Goal: Task Accomplishment & Management: Complete application form

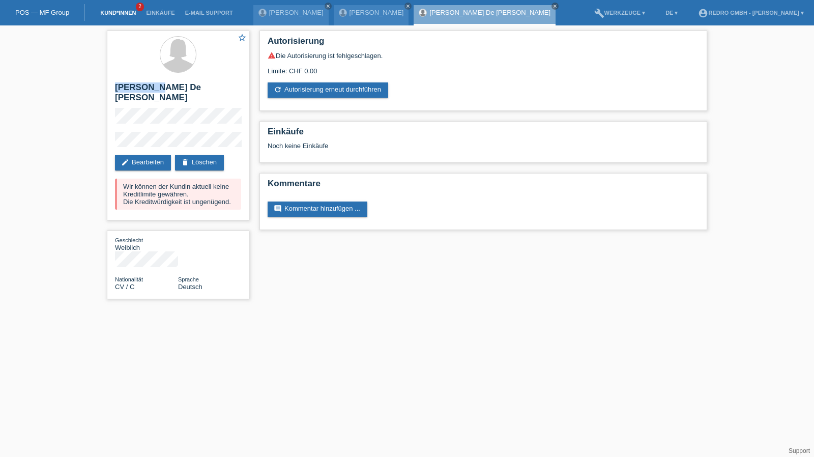
click at [124, 10] on link "Kund*innen" at bounding box center [118, 13] width 46 height 6
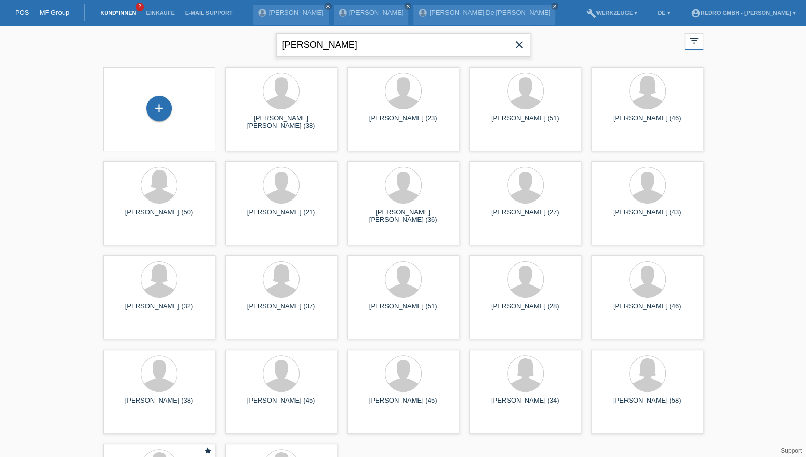
click at [321, 45] on input "Agan" at bounding box center [403, 45] width 254 height 24
click at [346, 45] on input "Agan" at bounding box center [403, 45] width 254 height 24
type input "w"
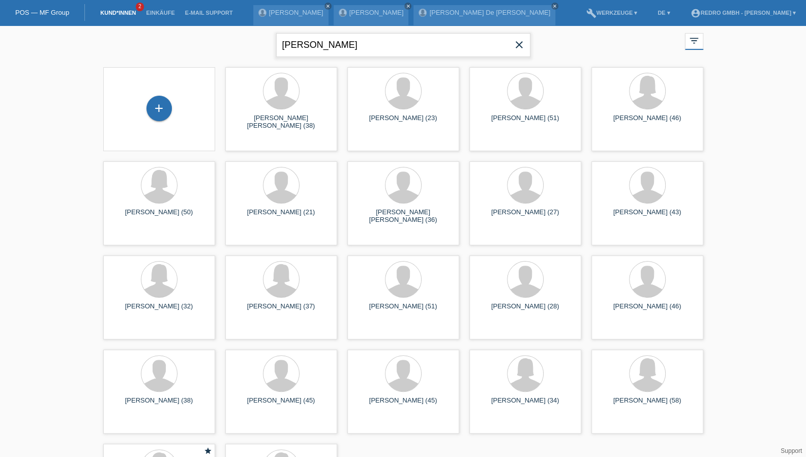
type input "[PERSON_NAME]"
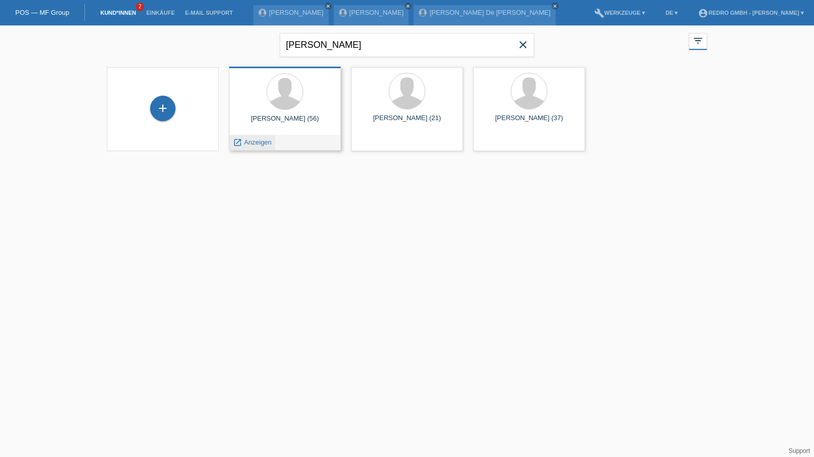
click at [257, 145] on span "Anzeigen" at bounding box center [257, 142] width 27 height 8
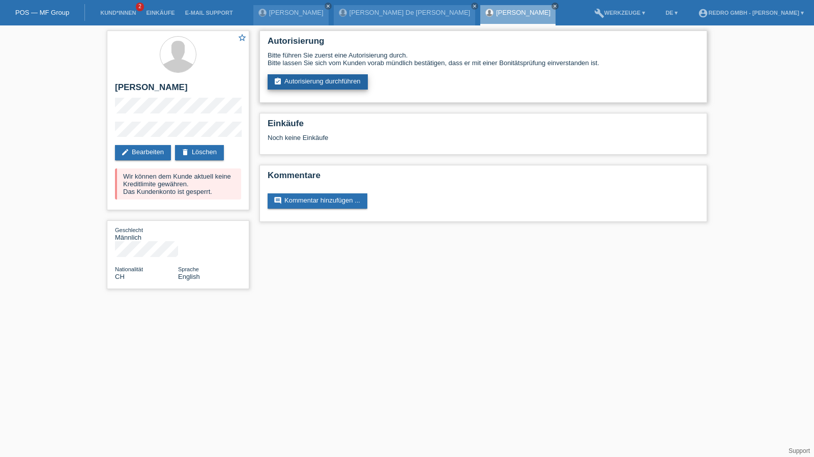
click at [325, 84] on link "assignment_turned_in Autorisierung durchführen" at bounding box center [318, 81] width 100 height 15
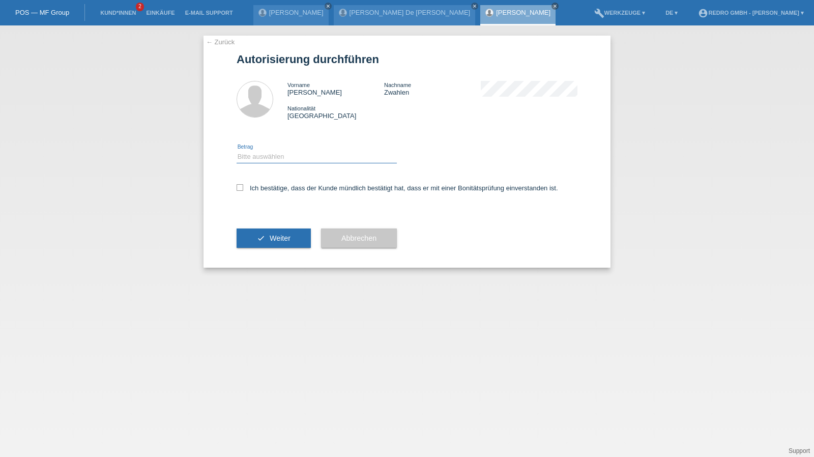
drag, startPoint x: 273, startPoint y: 157, endPoint x: 271, endPoint y: 163, distance: 6.0
click at [273, 157] on select "Bitte auswählen CHF 1.00 - CHF 499.00 CHF 500.00 - CHF 1'999.00 CHF 2'000.00 - …" at bounding box center [317, 157] width 160 height 12
select select "1"
click at [237, 151] on select "Bitte auswählen CHF 1.00 - CHF 499.00 CHF 500.00 - CHF 1'999.00 CHF 2'000.00 - …" at bounding box center [317, 157] width 160 height 12
click at [261, 186] on label "Ich bestätige, dass der Kunde mündlich bestätigt hat, dass er mit einer Bonität…" at bounding box center [397, 188] width 321 height 8
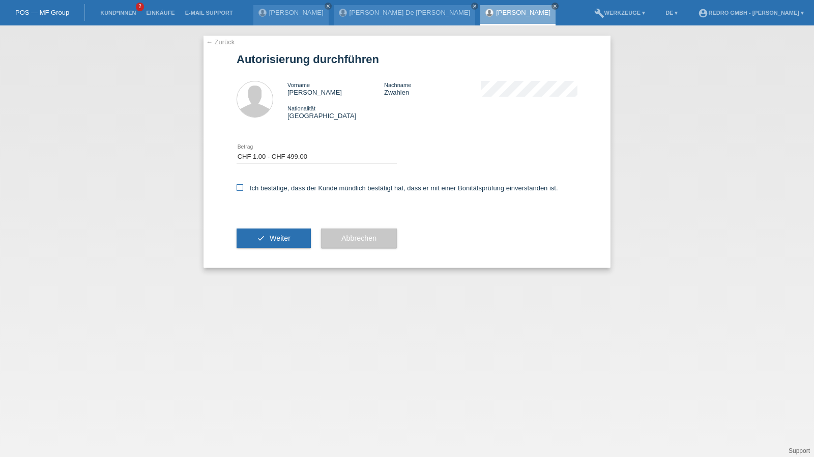
click at [243, 186] on input "Ich bestätige, dass der Kunde mündlich bestätigt hat, dass er mit einer Bonität…" at bounding box center [240, 187] width 7 height 7
checkbox input "true"
click at [254, 237] on button "check Weiter" at bounding box center [274, 237] width 74 height 19
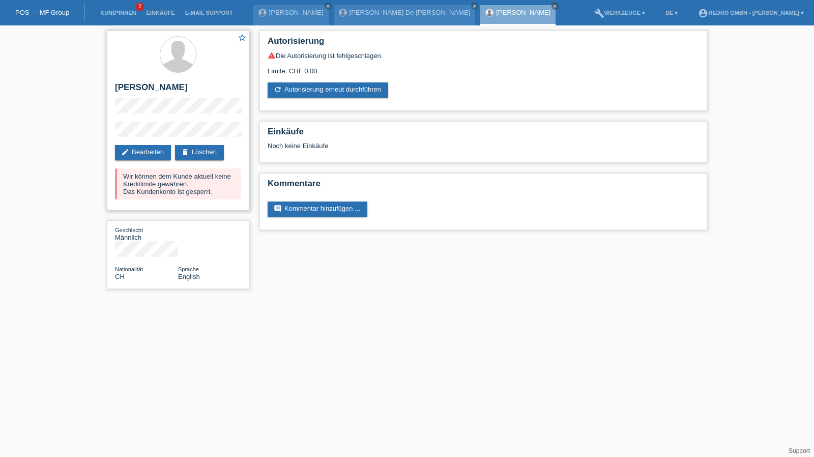
click at [165, 89] on h2 "[PERSON_NAME]" at bounding box center [178, 89] width 126 height 15
copy h2 "Zwahlen"
click at [165, 92] on h2 "[PERSON_NAME]" at bounding box center [178, 89] width 126 height 15
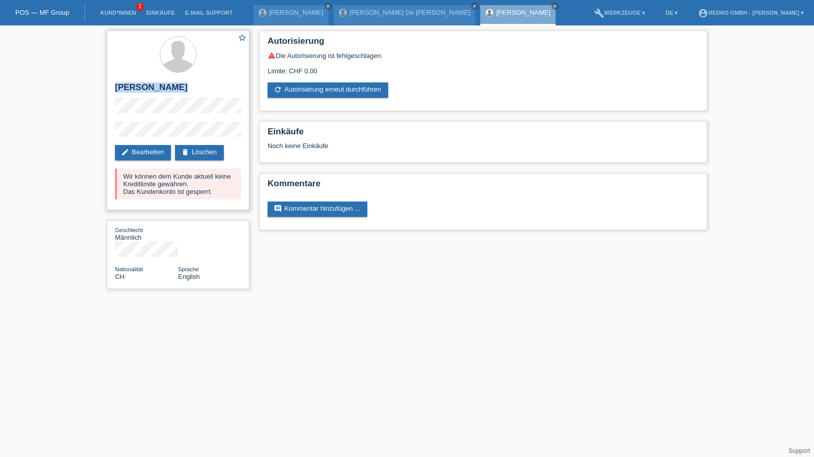
click at [165, 92] on h2 "[PERSON_NAME]" at bounding box center [178, 89] width 126 height 15
click at [104, 132] on div "star_border Philippe Zwahlen edit Bearbeiten delete Löschen Wir können dem Kund…" at bounding box center [178, 162] width 153 height 274
click at [373, 299] on html "POS — MF Group Kund*innen 2 Einkäufe E-Mail Support Agan Dinolli close close cl…" at bounding box center [407, 149] width 814 height 299
click at [116, 15] on link "Kund*innen" at bounding box center [118, 13] width 46 height 6
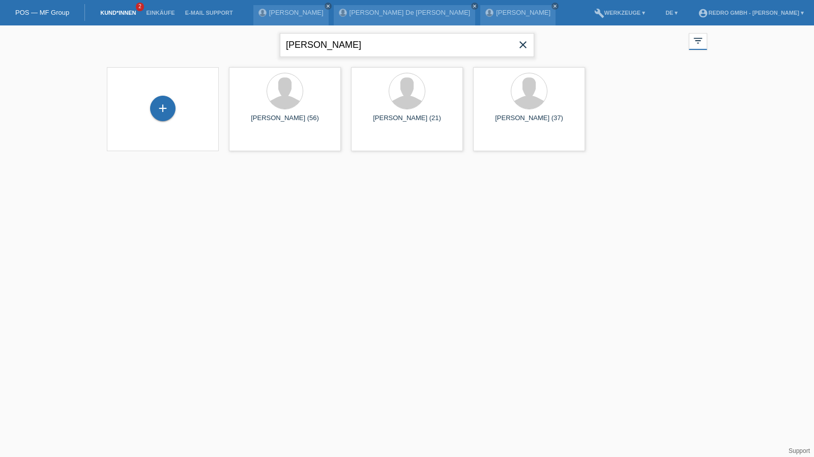
click at [333, 45] on input "[PERSON_NAME]" at bounding box center [407, 45] width 254 height 24
type input "kocze"
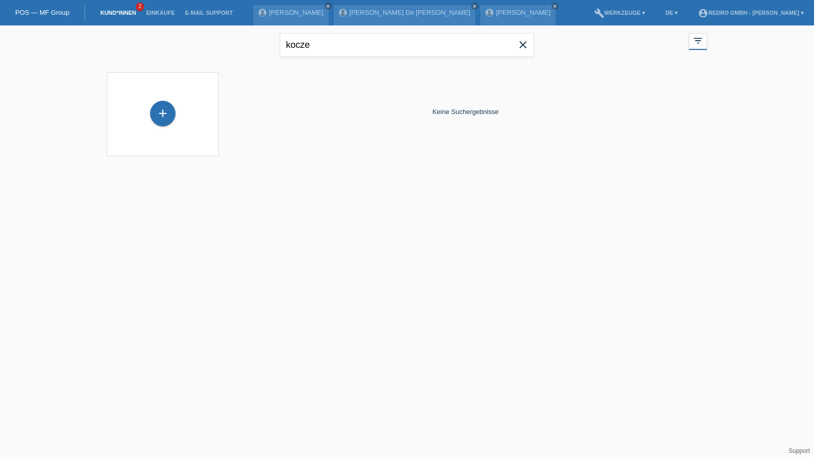
click at [149, 114] on div "+" at bounding box center [163, 114] width 96 height 27
click at [158, 113] on div "+" at bounding box center [162, 113] width 25 height 25
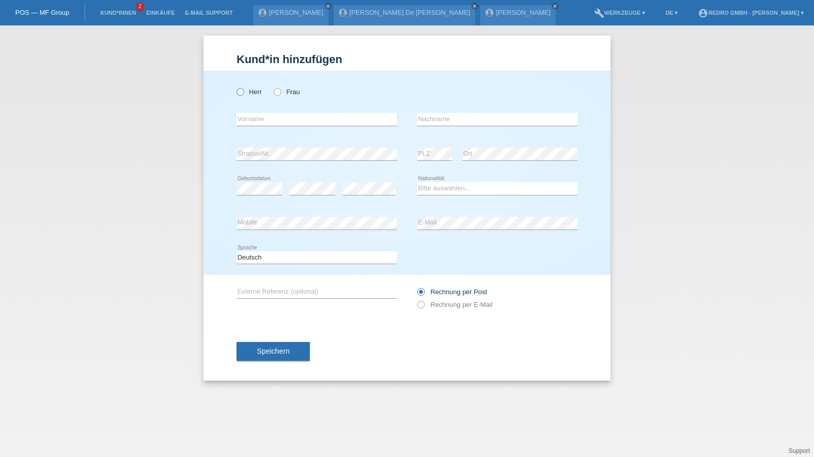
click at [257, 93] on label "Herr" at bounding box center [249, 92] width 25 height 8
click at [243, 93] on input "Herr" at bounding box center [240, 91] width 7 height 7
radio input "true"
click at [258, 114] on input "text" at bounding box center [317, 119] width 160 height 13
type input "[PERSON_NAME]"
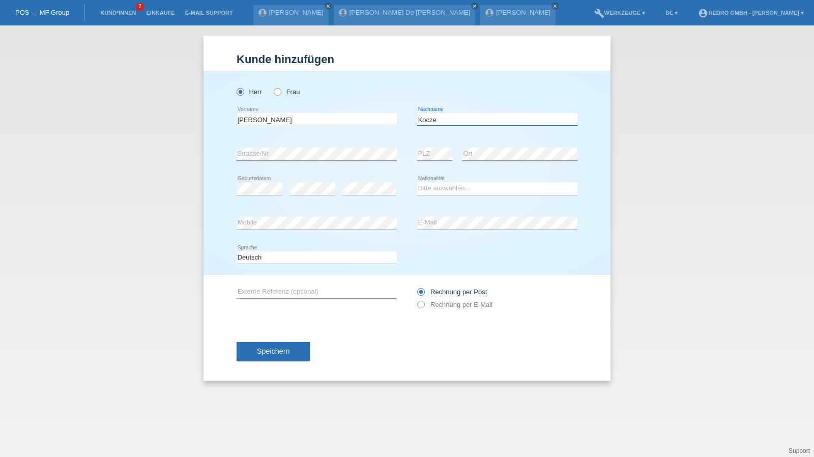
type input "Kocze"
click at [473, 185] on select "Bitte auswählen... [GEOGRAPHIC_DATA] [GEOGRAPHIC_DATA] [GEOGRAPHIC_DATA] [GEOGR…" at bounding box center [497, 188] width 160 height 12
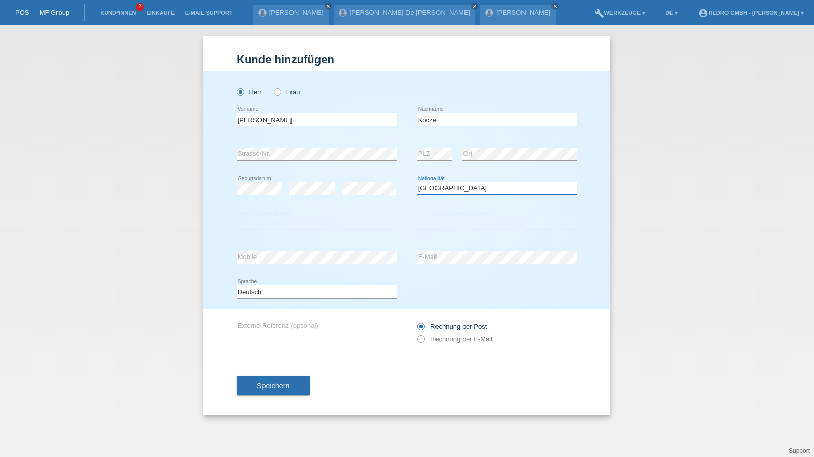
select select "HU"
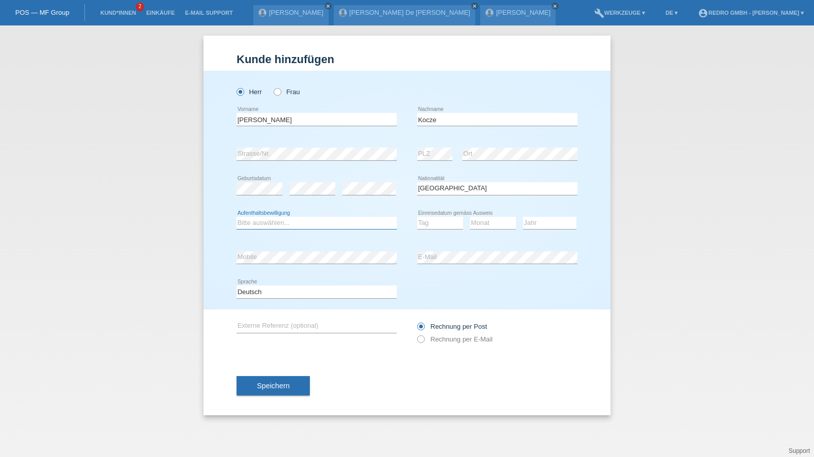
select select "B"
click at [447, 219] on select "Tag 01 02 03 04 05 06 07 08 09 10 11" at bounding box center [440, 223] width 46 height 12
select select "16"
select select "03"
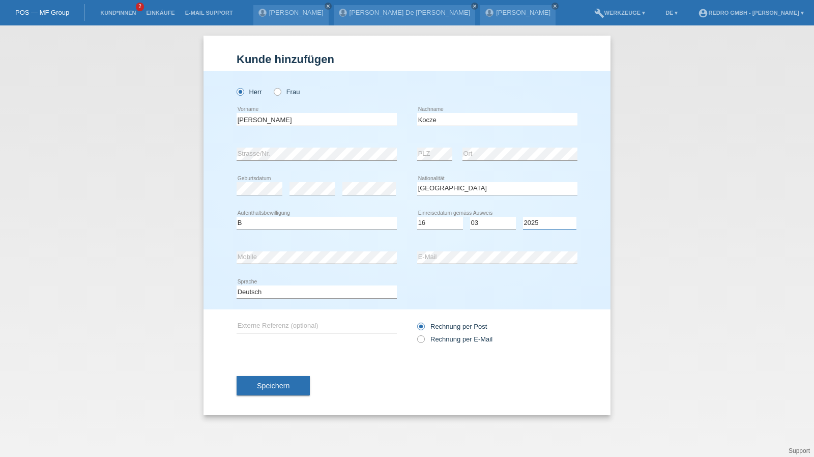
select select "2022"
click at [294, 385] on button "Speichern" at bounding box center [273, 385] width 73 height 19
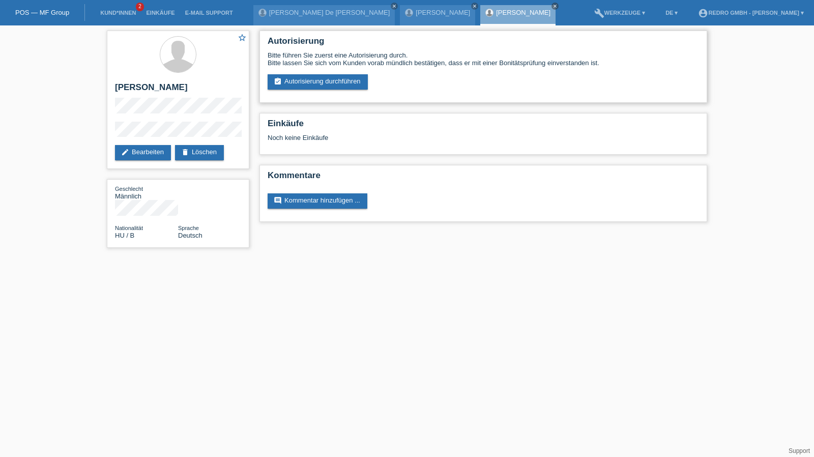
click at [305, 97] on div "Autorisierung Bitte führen Sie zuerst eine Autorisierung durch. Bitte lassen Si…" at bounding box center [483, 67] width 448 height 72
click at [308, 88] on link "assignment_turned_in Autorisierung durchführen" at bounding box center [318, 81] width 100 height 15
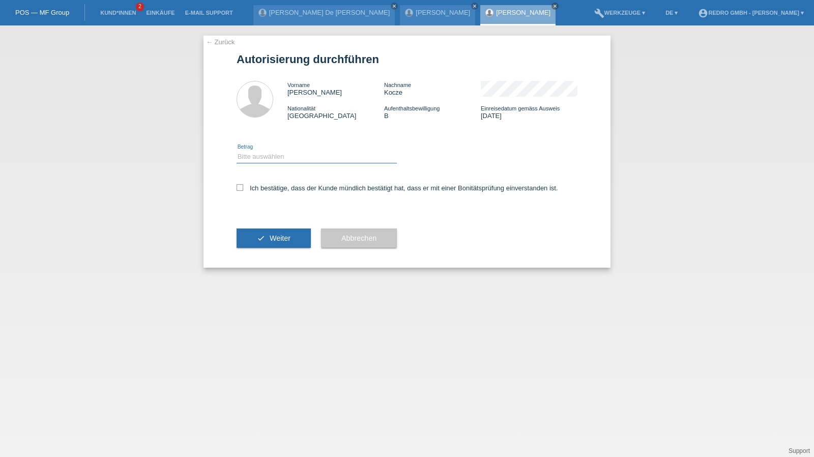
click at [272, 160] on select "Bitte auswählen CHF 1.00 - CHF 499.00 CHF 500.00 - CHF 1'999.00 CHF 2'000.00 - …" at bounding box center [317, 157] width 160 height 12
select select "1"
click at [237, 151] on select "Bitte auswählen CHF 1.00 - CHF 499.00 CHF 500.00 - CHF 1'999.00 CHF 2'000.00 - …" at bounding box center [317, 157] width 160 height 12
click at [263, 188] on label "Ich bestätige, dass der Kunde mündlich bestätigt hat, dass er mit einer Bonität…" at bounding box center [397, 188] width 321 height 8
click at [243, 188] on input "Ich bestätige, dass der Kunde mündlich bestätigt hat, dass er mit einer Bonität…" at bounding box center [240, 187] width 7 height 7
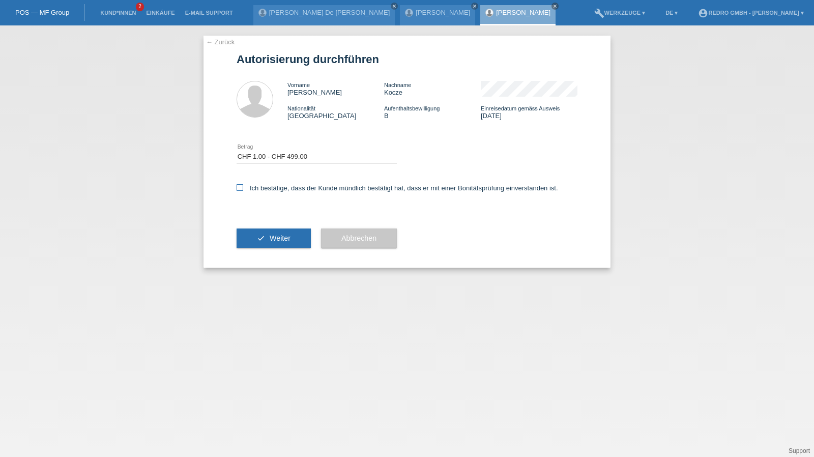
checkbox input "true"
click at [245, 253] on div "check Weiter" at bounding box center [274, 238] width 74 height 59
click at [254, 234] on button "check Weiter" at bounding box center [274, 237] width 74 height 19
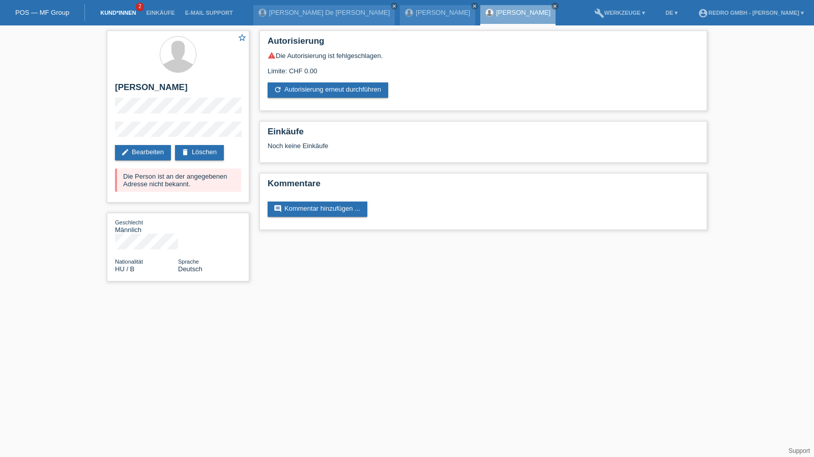
click at [122, 14] on link "Kund*innen" at bounding box center [118, 13] width 46 height 6
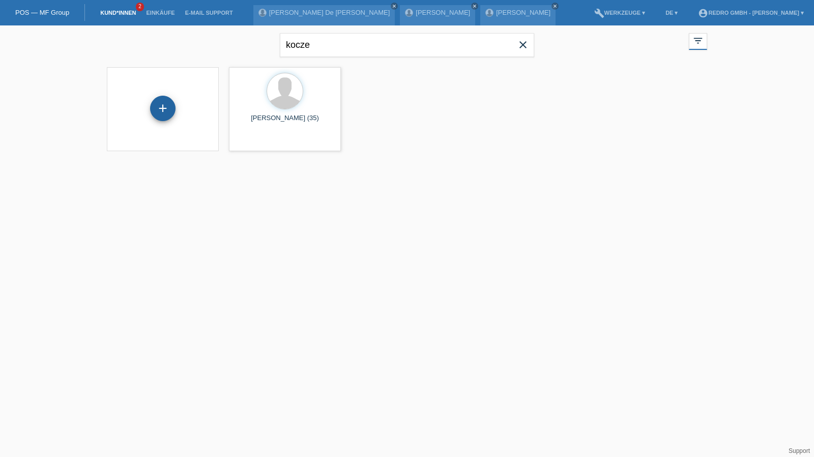
click at [170, 110] on div "+" at bounding box center [163, 108] width 24 height 17
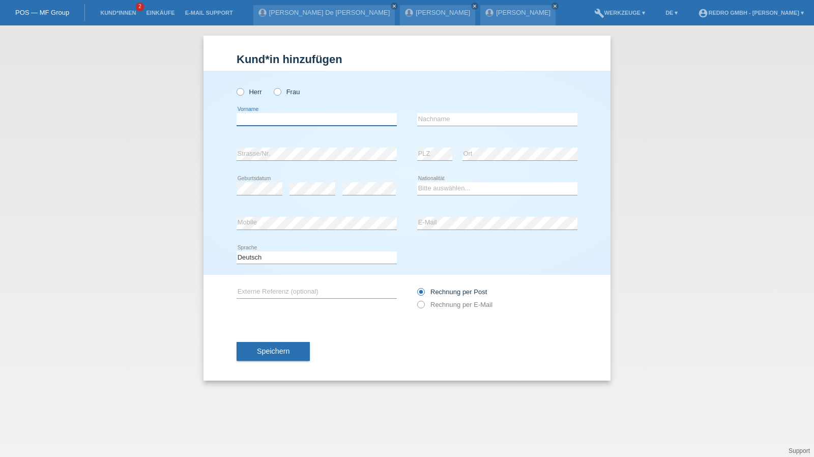
click at [301, 115] on input "text" at bounding box center [317, 119] width 160 height 13
type input "[PERSON_NAME]"
type input "Lalevic"
click at [484, 113] on input "Lalevic" at bounding box center [497, 119] width 160 height 13
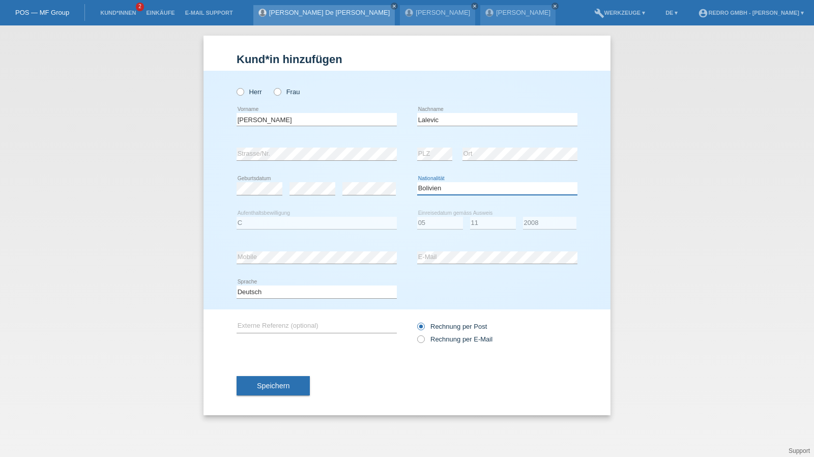
select select "BA"
select select "C"
select select "05"
select select "11"
select select "2008"
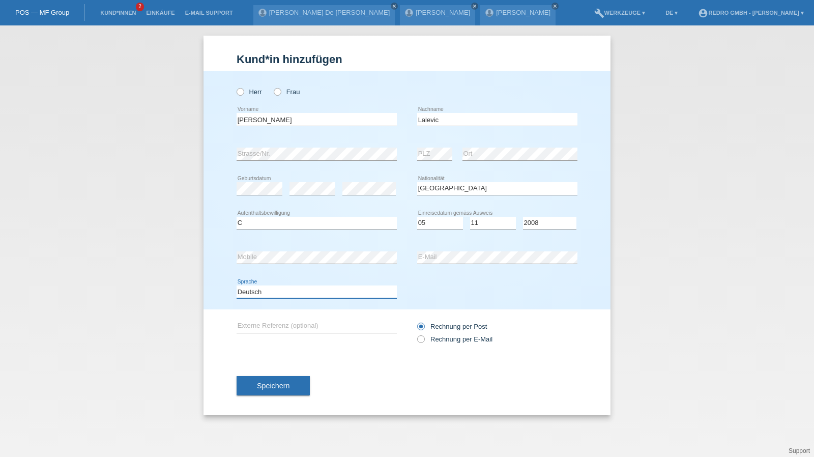
click at [273, 293] on select "Deutsch Français Italiano English" at bounding box center [317, 291] width 160 height 12
select select "fr"
click at [237, 285] on select "Deutsch Français Italiano English" at bounding box center [317, 291] width 160 height 12
click at [259, 379] on button "Speichern" at bounding box center [273, 385] width 73 height 19
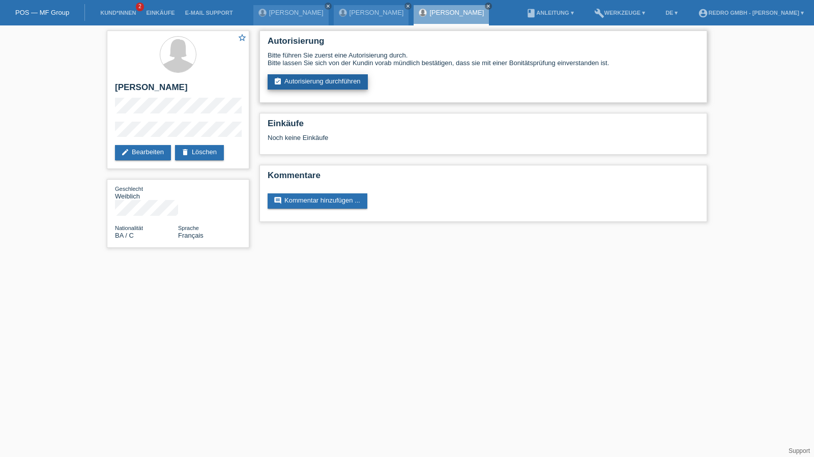
click at [320, 87] on link "assignment_turned_in Autorisierung durchführen" at bounding box center [318, 81] width 100 height 15
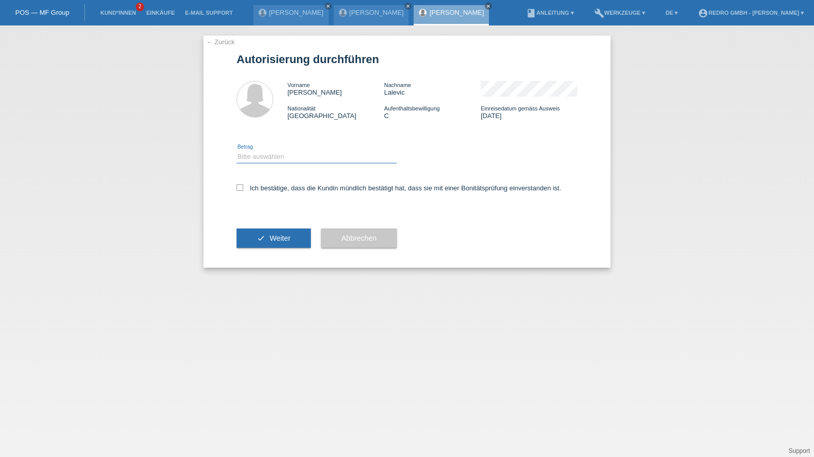
click at [278, 162] on select "Bitte auswählen CHF 1.00 - CHF 499.00 CHF 500.00 - CHF 1'999.00 CHF 2'000.00 - …" at bounding box center [317, 157] width 160 height 12
select select "1"
click at [237, 151] on select "Bitte auswählen CHF 1.00 - CHF 499.00 CHF 500.00 - CHF 1'999.00 CHF 2'000.00 - …" at bounding box center [317, 157] width 160 height 12
click at [265, 187] on label "Ich bestätige, dass die Kundin mündlich bestätigt hat, dass sie mit einer Bonit…" at bounding box center [399, 188] width 325 height 8
click at [243, 187] on input "Ich bestätige, dass die Kundin mündlich bestätigt hat, dass sie mit einer Bonit…" at bounding box center [240, 187] width 7 height 7
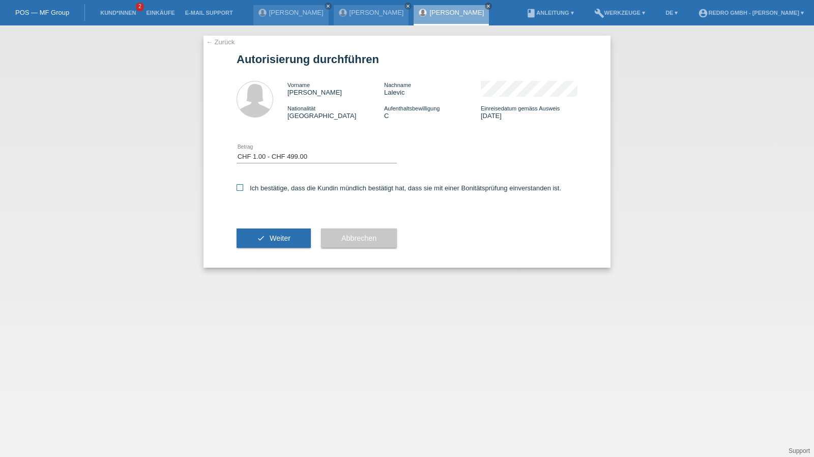
checkbox input "true"
click at [269, 234] on button "check Weiter" at bounding box center [274, 237] width 74 height 19
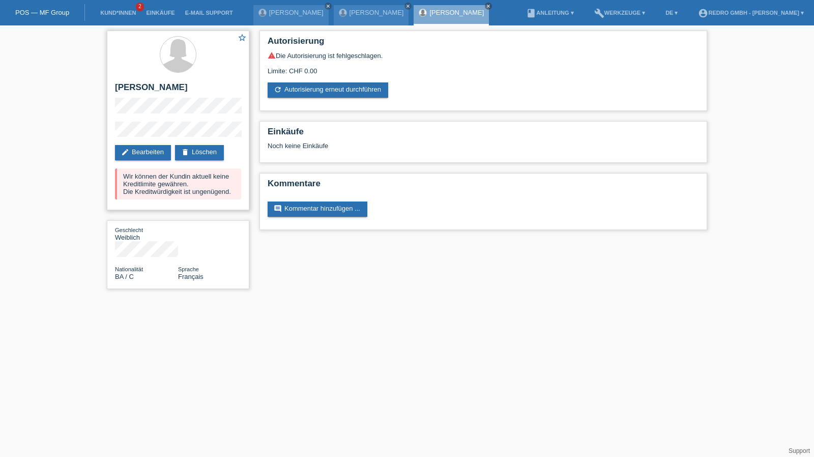
click at [136, 91] on h2 "[PERSON_NAME]" at bounding box center [178, 89] width 126 height 15
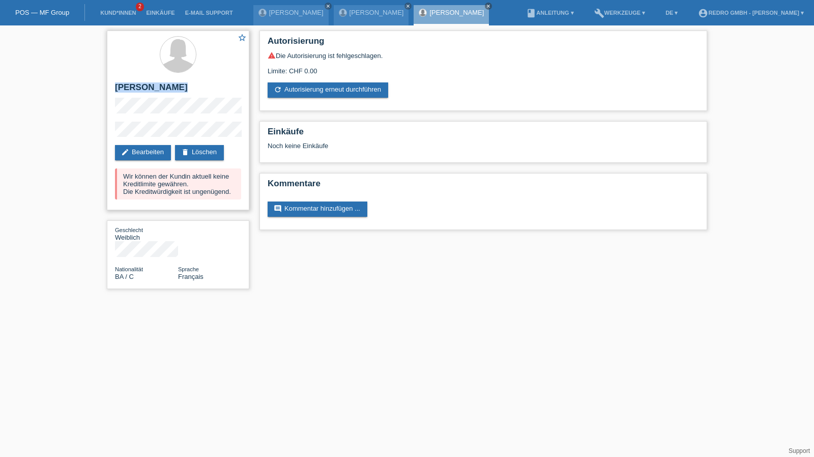
click at [136, 91] on h2 "[PERSON_NAME]" at bounding box center [178, 89] width 126 height 15
copy div "[PERSON_NAME]"
click at [350, 94] on link "refresh Autorisierung erneut durchführen" at bounding box center [328, 89] width 121 height 15
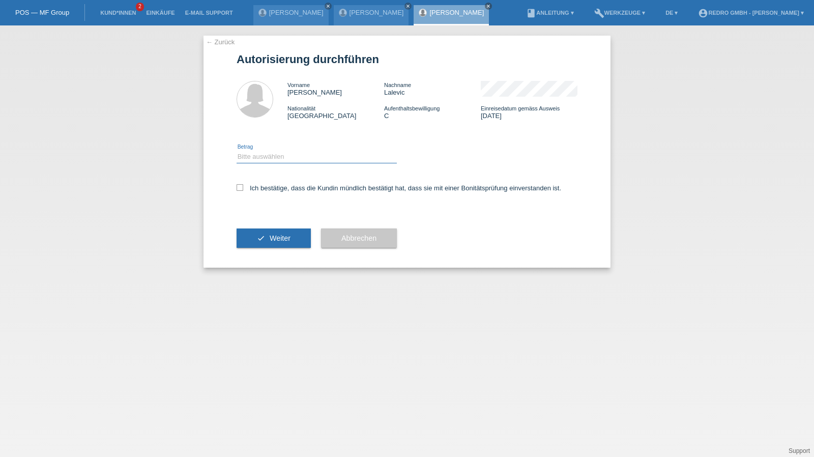
click at [289, 160] on select "Bitte auswählen CHF 1.00 - CHF 499.00 CHF 500.00 - CHF 1'999.00 CHF 2'000.00 - …" at bounding box center [317, 157] width 160 height 12
select select "1"
click at [237, 151] on select "Bitte auswählen CHF 1.00 - CHF 499.00 CHF 500.00 - CHF 1'999.00 CHF 2'000.00 - …" at bounding box center [317, 157] width 160 height 12
click at [269, 192] on label "Ich bestätige, dass die Kundin mündlich bestätigt hat, dass sie mit einer Bonit…" at bounding box center [399, 188] width 325 height 8
click at [243, 191] on input "Ich bestätige, dass die Kundin mündlich bestätigt hat, dass sie mit einer Bonit…" at bounding box center [240, 187] width 7 height 7
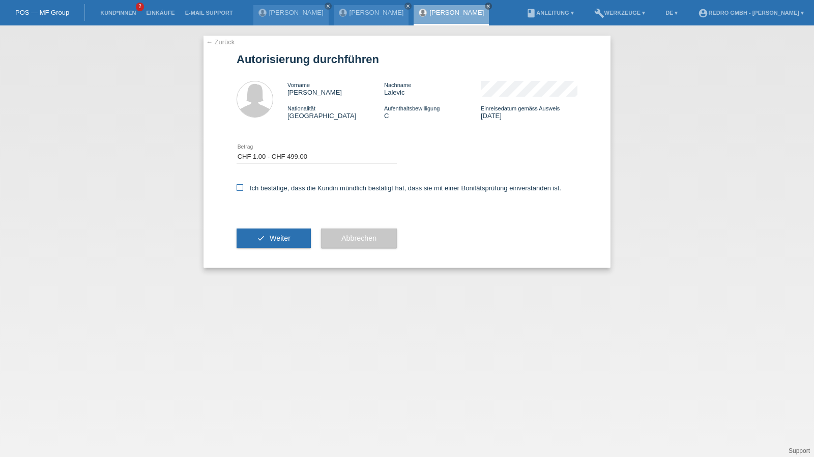
checkbox input "true"
click at [257, 239] on icon "check" at bounding box center [261, 238] width 8 height 8
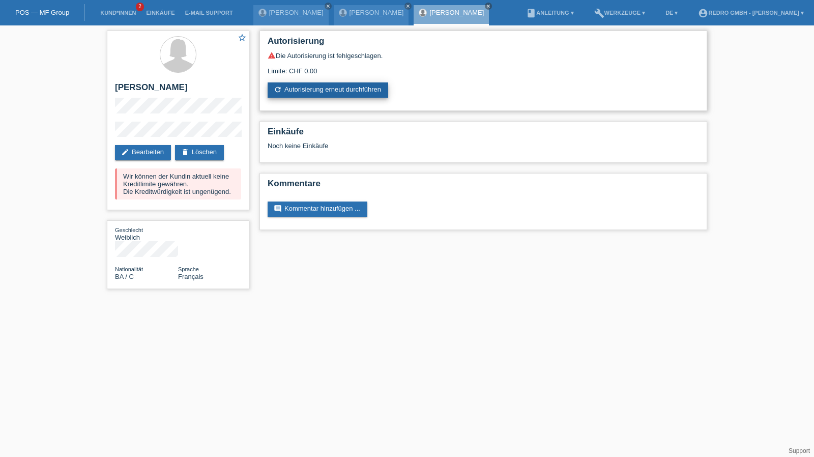
click at [316, 88] on link "refresh Autorisierung erneut durchführen" at bounding box center [328, 89] width 121 height 15
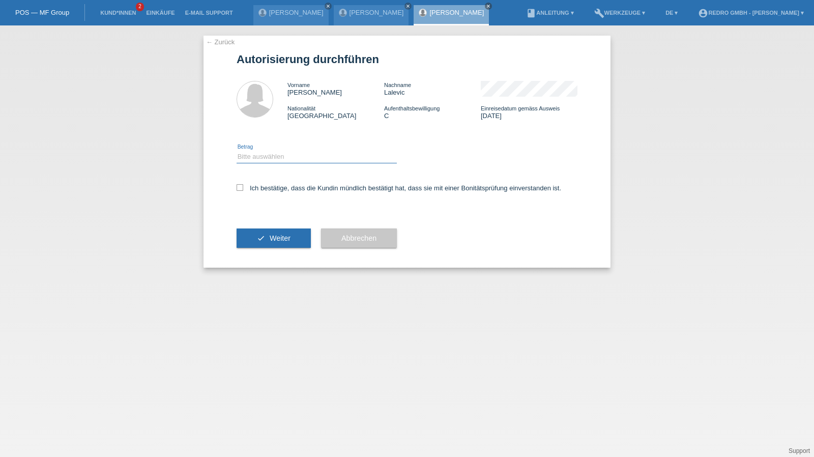
click at [283, 157] on select "Bitte auswählen CHF 1.00 - CHF 499.00 CHF 500.00 - CHF 1'999.00 CHF 2'000.00 - …" at bounding box center [317, 157] width 160 height 12
select select "1"
click at [237, 151] on select "Bitte auswählen CHF 1.00 - CHF 499.00 CHF 500.00 - CHF 1'999.00 CHF 2'000.00 - …" at bounding box center [317, 157] width 160 height 12
click at [268, 187] on label "Ich bestätige, dass die Kundin mündlich bestätigt hat, dass sie mit einer Bonit…" at bounding box center [399, 188] width 325 height 8
click at [243, 187] on input "Ich bestätige, dass die Kundin mündlich bestätigt hat, dass sie mit einer Bonit…" at bounding box center [240, 187] width 7 height 7
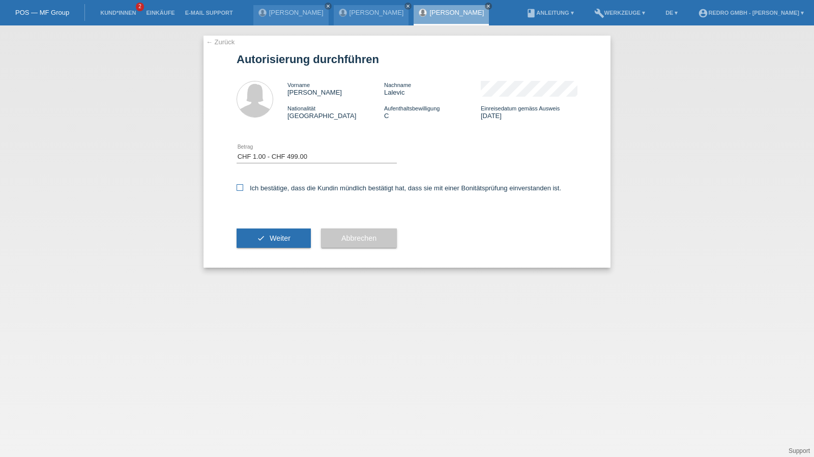
checkbox input "true"
click at [257, 238] on icon "check" at bounding box center [261, 238] width 8 height 8
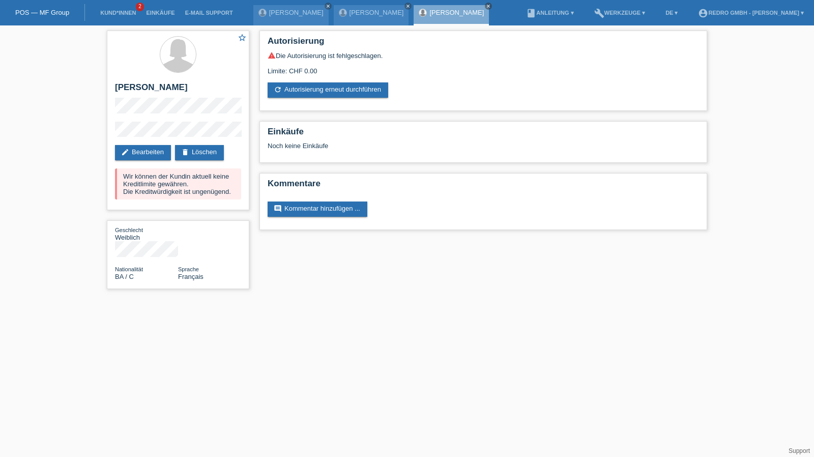
click at [103, 135] on div "star_border Tatjana Lalevic edit Bearbeiten delete Löschen Wir können der Kundi…" at bounding box center [178, 162] width 153 height 274
click at [109, 13] on link "Kund*innen" at bounding box center [118, 13] width 46 height 6
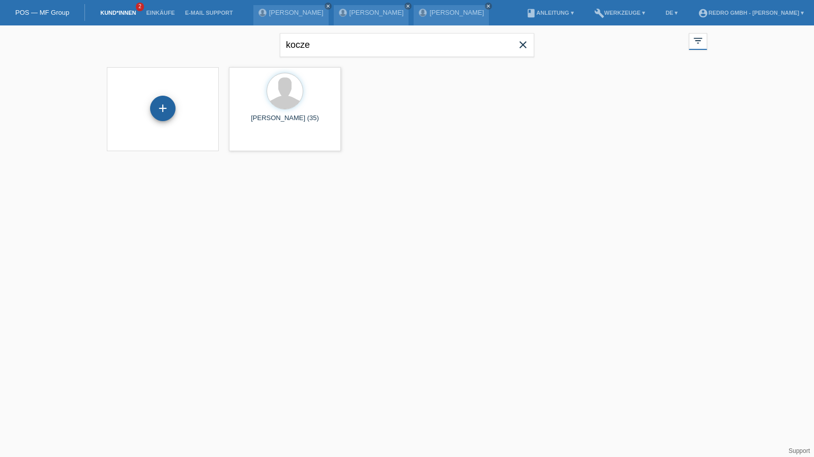
click at [174, 108] on div "+" at bounding box center [163, 108] width 24 height 17
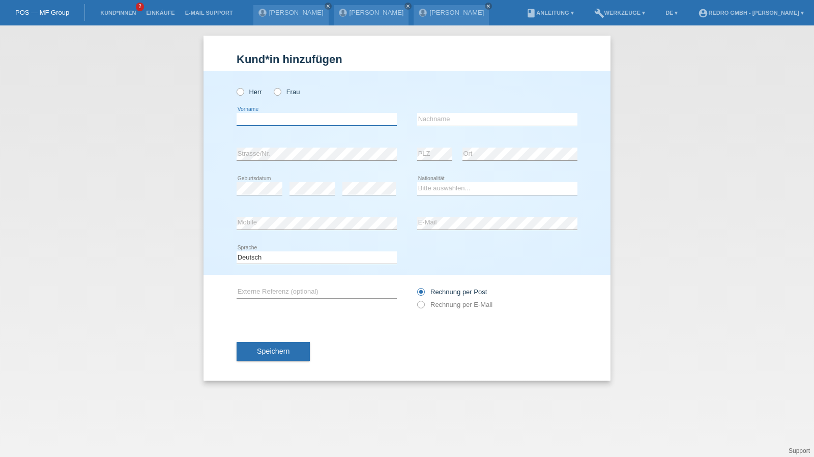
click at [285, 115] on input "text" at bounding box center [317, 119] width 160 height 13
type input "Lubomir"
type input "Skalba"
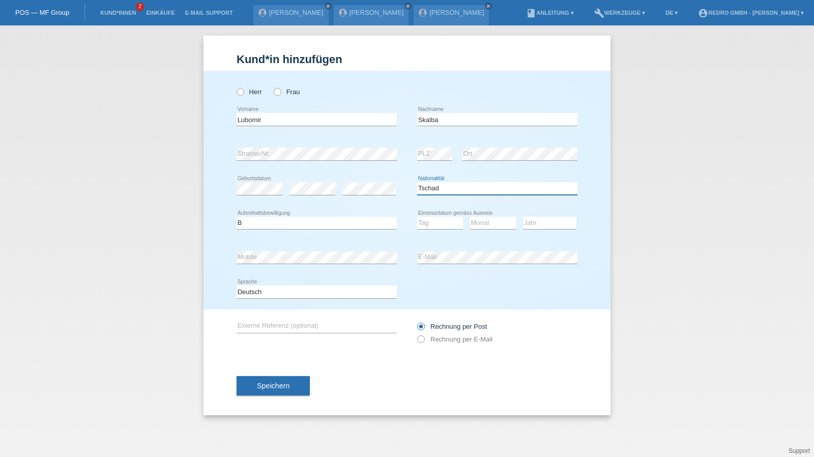
select select "CZ"
select select "B"
select select "04"
select select "10"
select select "2021"
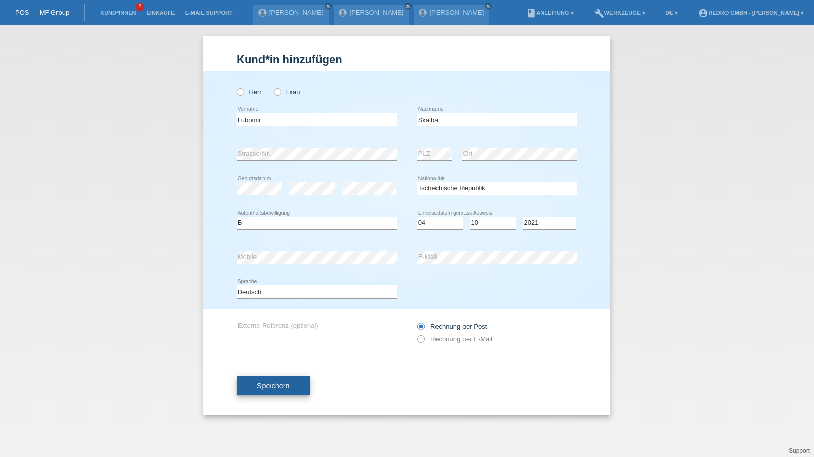
click at [298, 388] on button "Speichern" at bounding box center [273, 385] width 73 height 19
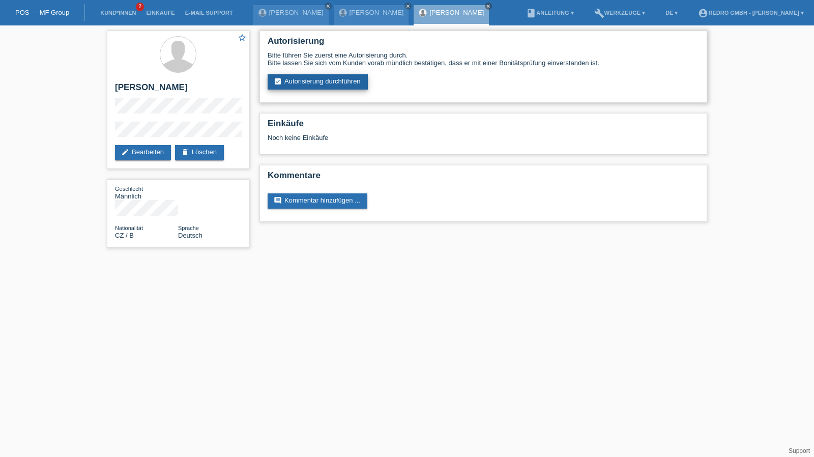
click at [357, 78] on link "assignment_turned_in Autorisierung durchführen" at bounding box center [318, 81] width 100 height 15
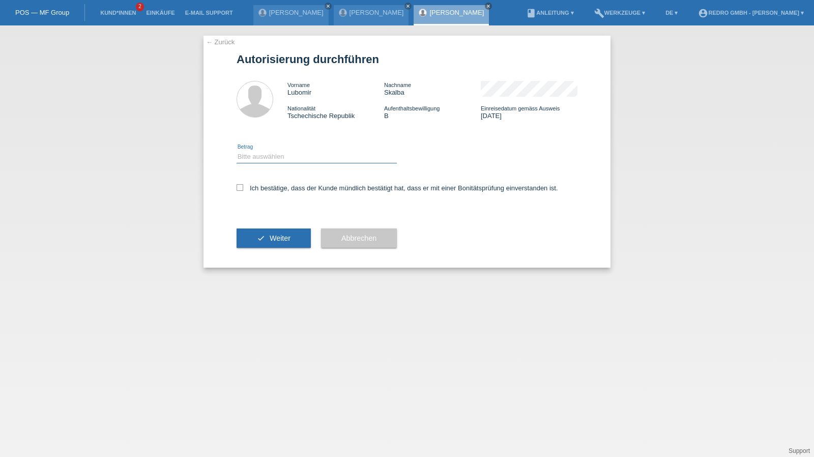
click at [270, 158] on select "Bitte auswählen CHF 1.00 - CHF 499.00 CHF 500.00 - CHF 1'999.00 CHF 2'000.00 - …" at bounding box center [317, 157] width 160 height 12
select select "1"
click at [237, 151] on select "Bitte auswählen CHF 1.00 - CHF 499.00 CHF 500.00 - CHF 1'999.00 CHF 2'000.00 - …" at bounding box center [317, 157] width 160 height 12
click at [263, 191] on label "Ich bestätige, dass der Kunde mündlich bestätigt hat, dass er mit einer Bonität…" at bounding box center [397, 188] width 321 height 8
click at [243, 191] on input "Ich bestätige, dass der Kunde mündlich bestätigt hat, dass er mit einer Bonität…" at bounding box center [240, 187] width 7 height 7
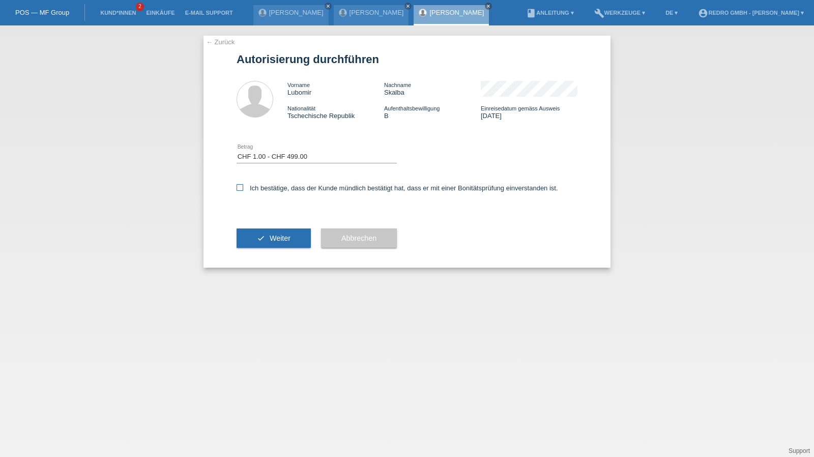
checkbox input "true"
click at [262, 242] on button "check Weiter" at bounding box center [274, 237] width 74 height 19
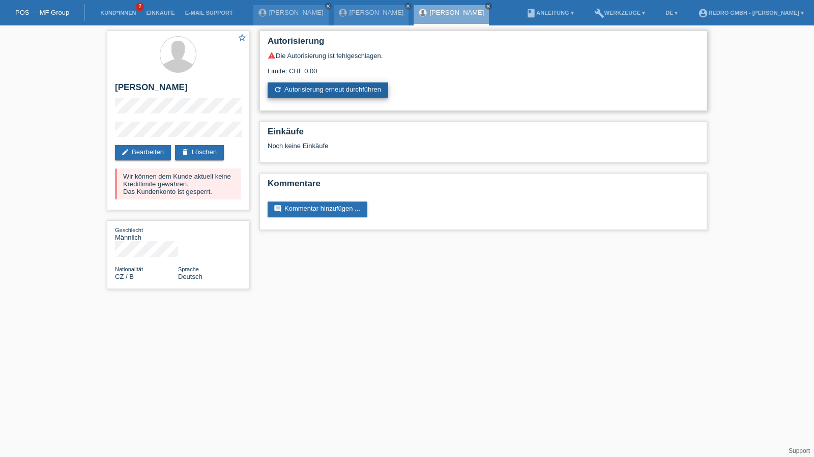
click at [324, 84] on link "refresh Autorisierung erneut durchführen" at bounding box center [328, 89] width 121 height 15
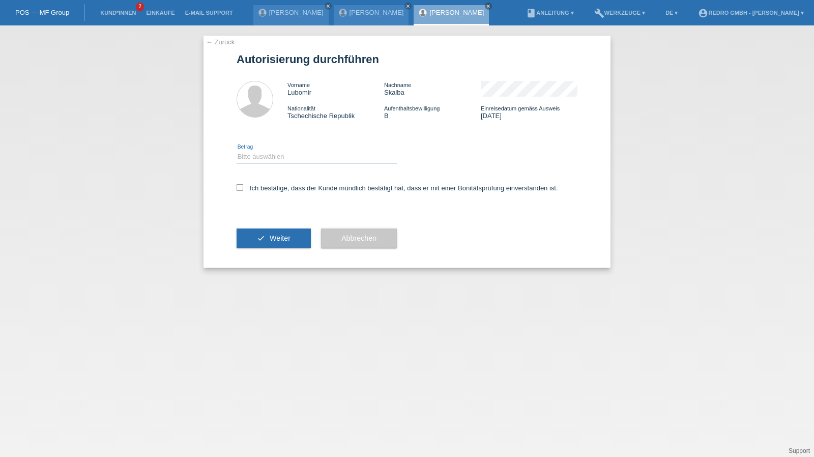
click at [278, 159] on select "Bitte auswählen CHF 1.00 - CHF 499.00 CHF 500.00 - CHF 1'999.00 CHF 2'000.00 - …" at bounding box center [317, 157] width 160 height 12
select select "1"
click at [237, 151] on select "Bitte auswählen CHF 1.00 - CHF 499.00 CHF 500.00 - CHF 1'999.00 CHF 2'000.00 - …" at bounding box center [317, 157] width 160 height 12
click at [269, 188] on label "Ich bestätige, dass der Kunde mündlich bestätigt hat, dass er mit einer Bonität…" at bounding box center [397, 188] width 321 height 8
click at [243, 188] on input "Ich bestätige, dass der Kunde mündlich bestätigt hat, dass er mit einer Bonität…" at bounding box center [240, 187] width 7 height 7
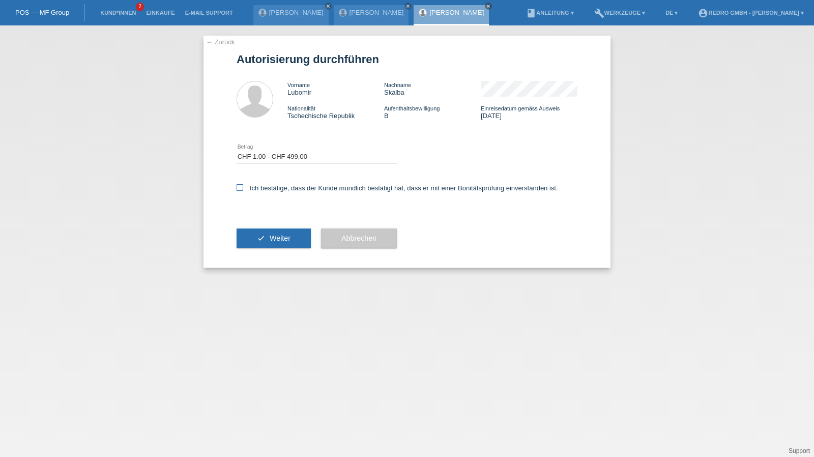
checkbox input "true"
click at [268, 239] on button "check Weiter" at bounding box center [274, 237] width 74 height 19
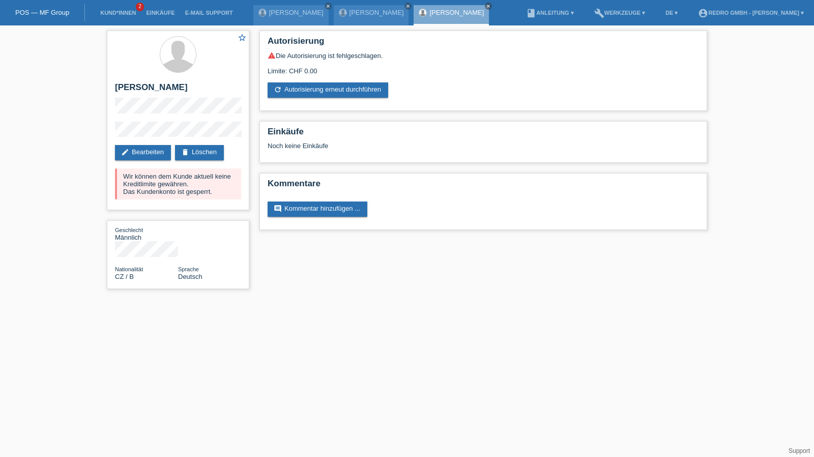
click at [120, 18] on li "Kund*innen 2" at bounding box center [118, 13] width 46 height 26
click at [121, 16] on link "Kund*innen" at bounding box center [118, 13] width 46 height 6
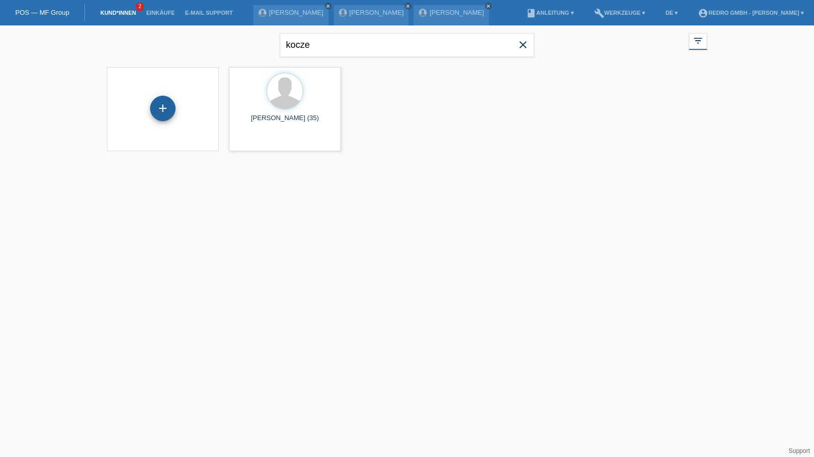
click at [165, 106] on div "+" at bounding box center [162, 108] width 25 height 25
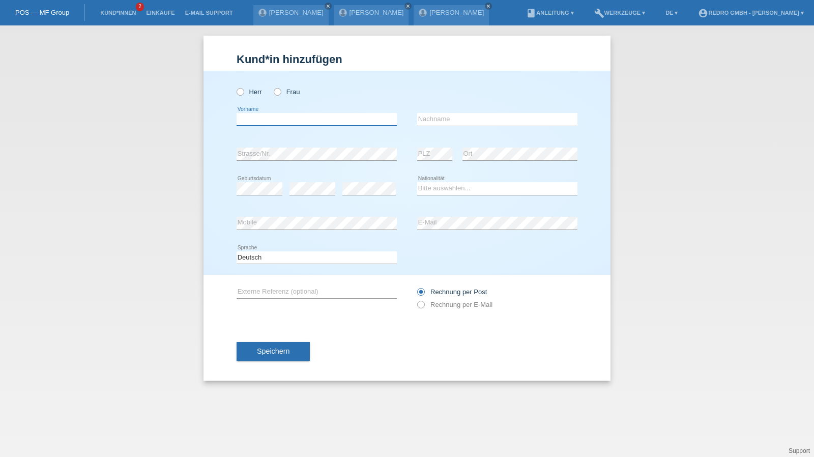
click at [280, 117] on input "text" at bounding box center [317, 119] width 160 height 13
type input "[PERSON_NAME]"
type input "Gaviria Manbuscay"
click at [487, 120] on input "Gaviria Manbuscay" at bounding box center [497, 119] width 160 height 13
click at [494, 114] on input "Gaviria Manbuscay" at bounding box center [497, 119] width 160 height 13
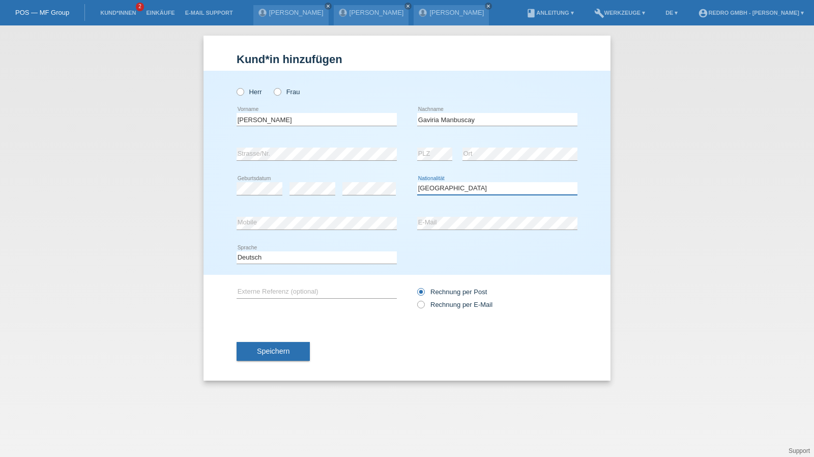
select select "ES"
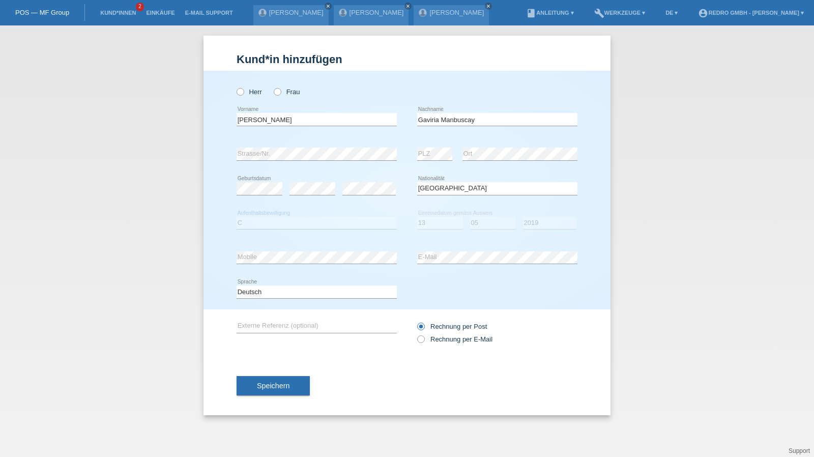
select select "C"
select select "13"
select select "05"
select select "2019"
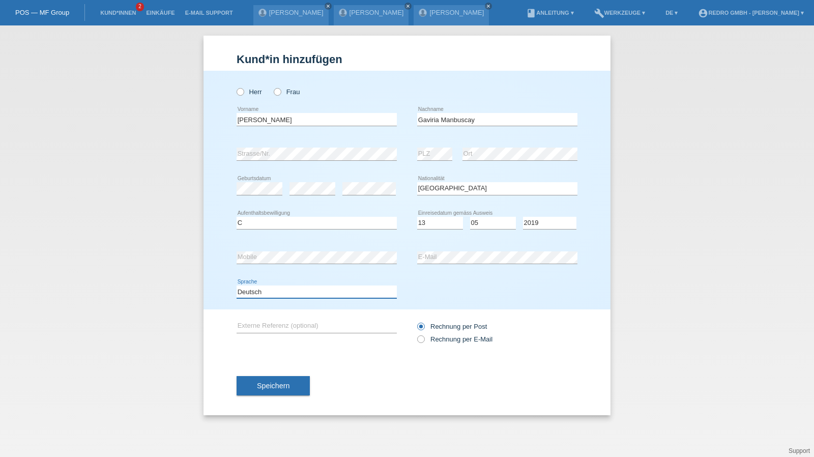
click at [360, 295] on select "Deutsch Français Italiano English" at bounding box center [317, 291] width 160 height 12
select select "fr"
click at [237, 285] on select "Deutsch Français Italiano English" at bounding box center [317, 291] width 160 height 12
click at [274, 382] on span "Speichern" at bounding box center [273, 385] width 33 height 8
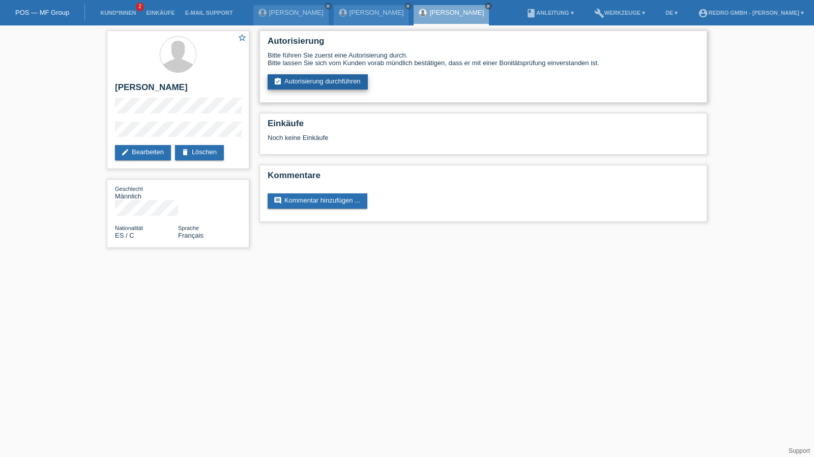
click at [305, 77] on link "assignment_turned_in Autorisierung durchführen" at bounding box center [318, 81] width 100 height 15
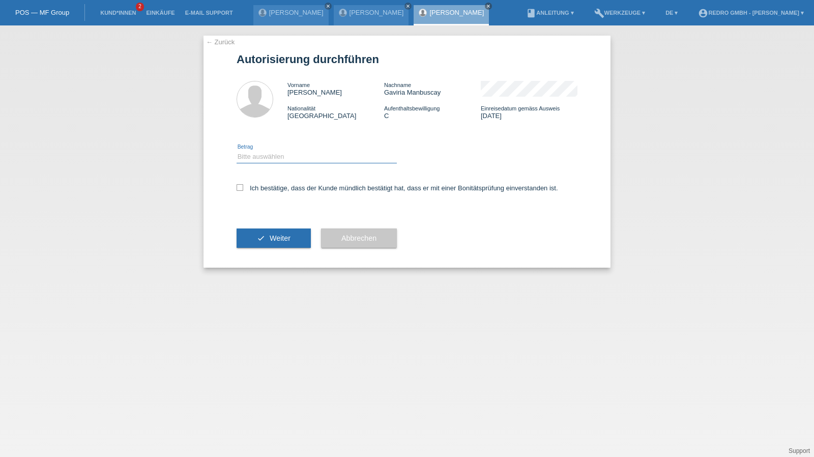
click at [284, 156] on select "Bitte auswählen CHF 1.00 - CHF 499.00 CHF 500.00 - CHF 1'999.00 CHF 2'000.00 - …" at bounding box center [317, 157] width 160 height 12
select select "1"
click at [237, 151] on select "Bitte auswählen CHF 1.00 - CHF 499.00 CHF 500.00 - CHF 1'999.00 CHF 2'000.00 - …" at bounding box center [317, 157] width 160 height 12
click at [260, 193] on div "Ich bestätige, dass der Kunde mündlich bestätigt hat, dass er mit einer Bonität…" at bounding box center [407, 191] width 341 height 35
click at [260, 192] on label "Ich bestätige, dass der Kunde mündlich bestätigt hat, dass er mit einer Bonität…" at bounding box center [397, 188] width 321 height 8
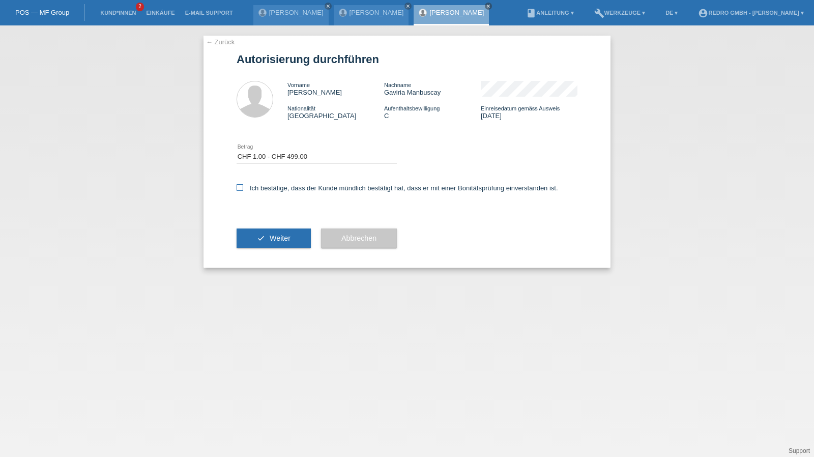
click at [243, 191] on input "Ich bestätige, dass der Kunde mündlich bestätigt hat, dass er mit einer Bonität…" at bounding box center [240, 187] width 7 height 7
checkbox input "true"
click at [253, 232] on button "check Weiter" at bounding box center [274, 237] width 74 height 19
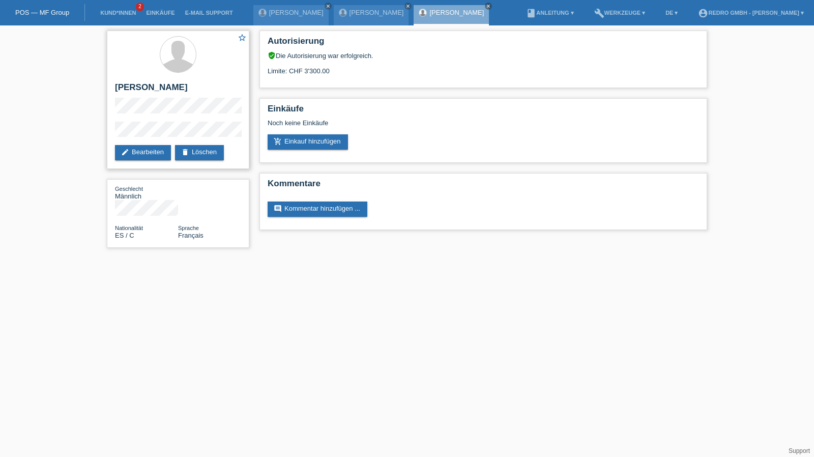
click at [148, 90] on h2 "[PERSON_NAME]" at bounding box center [178, 89] width 126 height 15
copy div "[PERSON_NAME]"
click at [155, 95] on h2 "[PERSON_NAME]" at bounding box center [178, 89] width 126 height 15
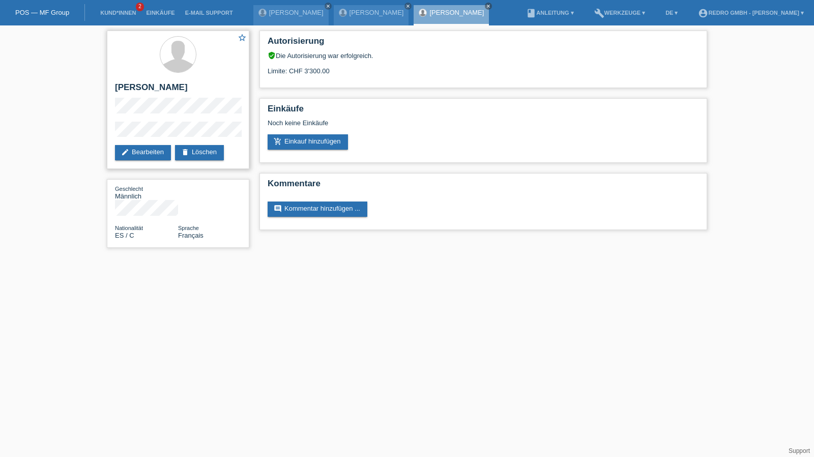
click at [167, 81] on div "star_border Luis Gaviria Manbuscay edit Bearbeiten delete Löschen" at bounding box center [178, 100] width 142 height 138
copy div "[PERSON_NAME]"
click at [125, 11] on link "Kund*innen" at bounding box center [118, 13] width 46 height 6
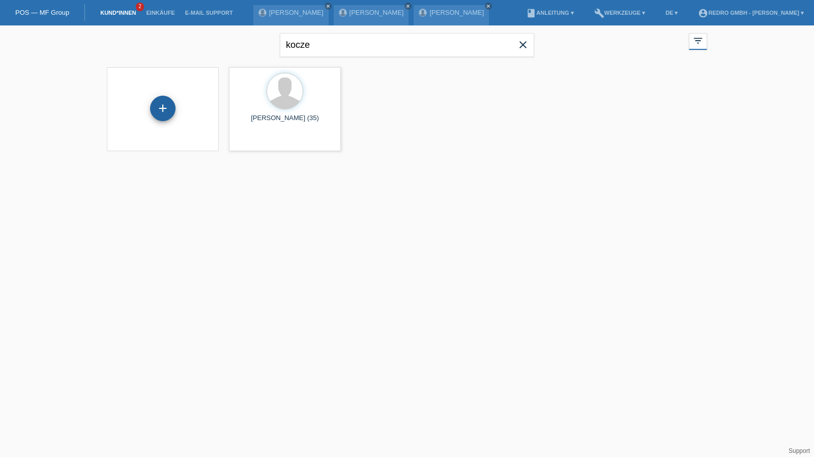
click at [158, 114] on div "+" at bounding box center [162, 108] width 25 height 25
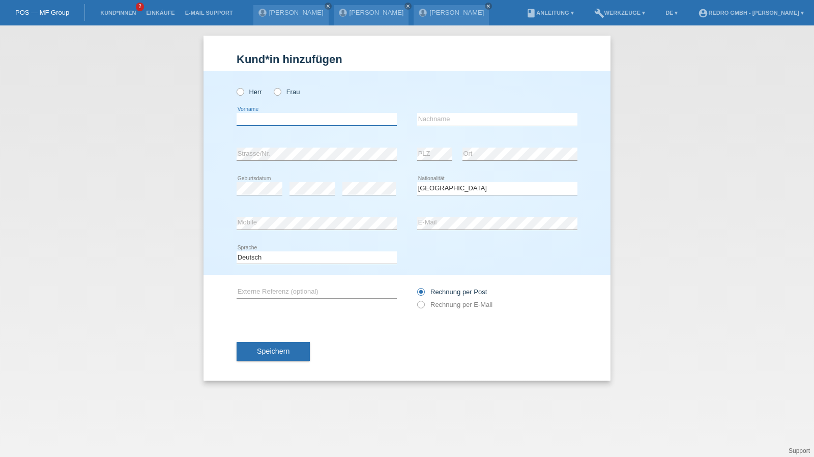
click at [302, 121] on input "text" at bounding box center [317, 119] width 160 height 13
click at [254, 119] on input "Rene Mario" at bounding box center [317, 119] width 160 height 13
type input "René Mario"
type input "Hapke"
click at [517, 160] on icon at bounding box center [519, 160] width 115 height 1
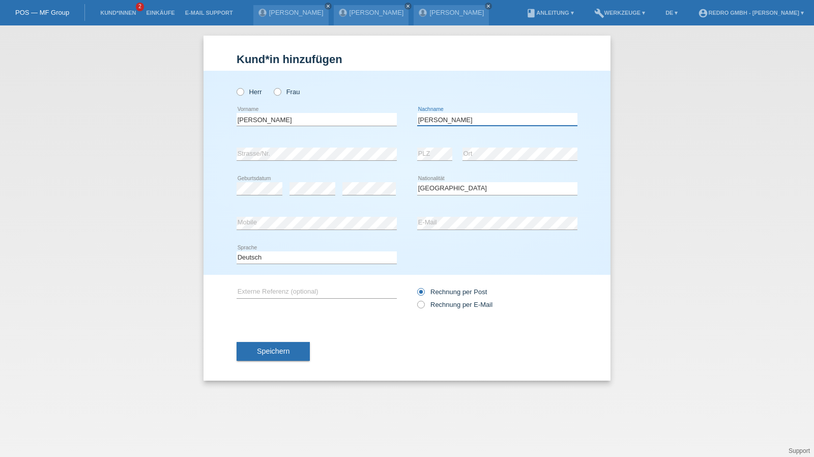
click at [487, 118] on input "[PERSON_NAME]" at bounding box center [497, 119] width 160 height 13
select select "DE"
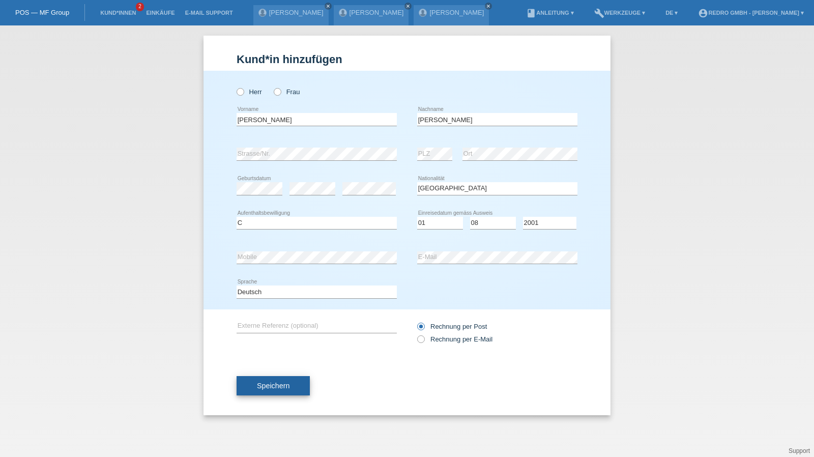
click at [262, 379] on button "Speichern" at bounding box center [273, 385] width 73 height 19
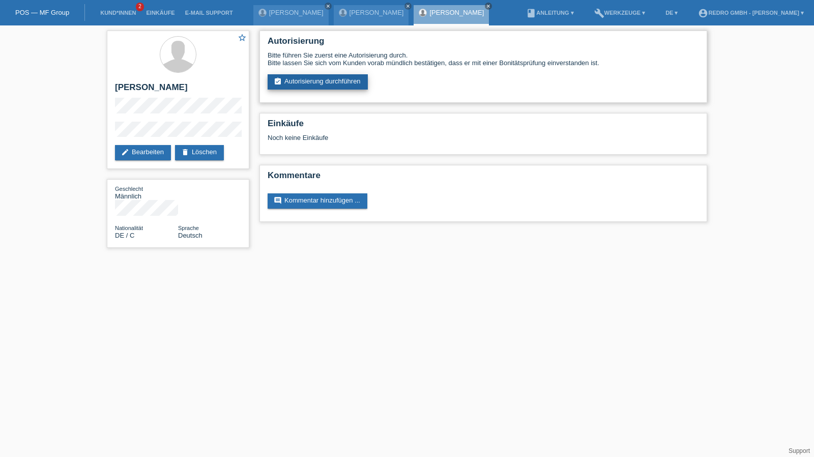
click at [316, 78] on link "assignment_turned_in Autorisierung durchführen" at bounding box center [318, 81] width 100 height 15
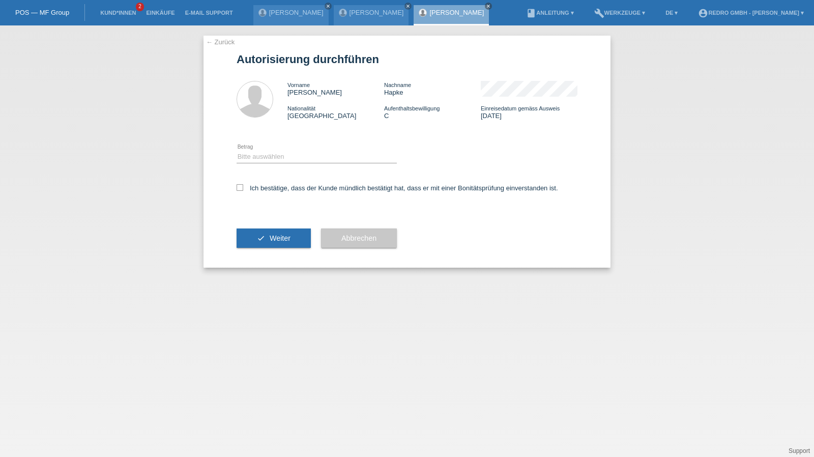
click at [271, 147] on div "Bitte auswählen CHF 1.00 - CHF 499.00 CHF 500.00 - CHF 1'999.00 CHF 2'000.00 - …" at bounding box center [317, 157] width 160 height 35
drag, startPoint x: 265, startPoint y: 156, endPoint x: 265, endPoint y: 163, distance: 6.6
click at [265, 156] on select "Bitte auswählen CHF 1.00 - CHF 499.00 CHF 500.00 - CHF 1'999.00 CHF 2'000.00 - …" at bounding box center [317, 157] width 160 height 12
select select "1"
click at [237, 151] on select "Bitte auswählen CHF 1.00 - CHF 499.00 CHF 500.00 - CHF 1'999.00 CHF 2'000.00 - …" at bounding box center [317, 157] width 160 height 12
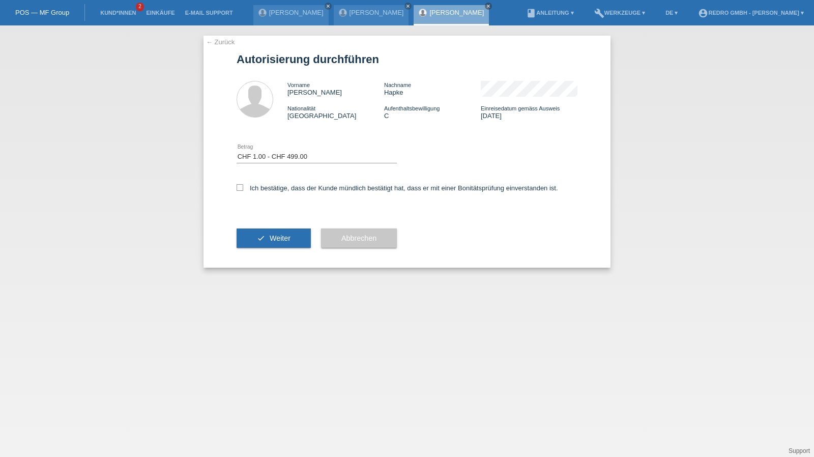
click at [256, 195] on div "Ich bestätige, dass der Kunde mündlich bestätigt hat, dass er mit einer Bonität…" at bounding box center [407, 191] width 341 height 35
click at [258, 189] on label "Ich bestätige, dass der Kunde mündlich bestätigt hat, dass er mit einer Bonität…" at bounding box center [397, 188] width 321 height 8
click at [243, 189] on input "Ich bestätige, dass der Kunde mündlich bestätigt hat, dass er mit einer Bonität…" at bounding box center [240, 187] width 7 height 7
checkbox input "true"
click at [257, 241] on icon "check" at bounding box center [261, 238] width 8 height 8
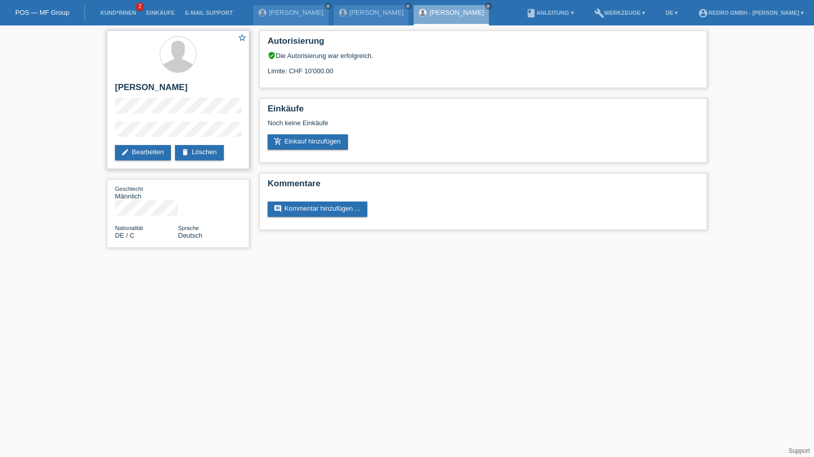
click at [141, 85] on h2 "[PERSON_NAME]" at bounding box center [178, 89] width 126 height 15
copy div "[PERSON_NAME]"
click at [103, 133] on div "star_border René Mario Hapke edit Bearbeiten delete Löschen Geschlecht Männlich…" at bounding box center [178, 141] width 153 height 232
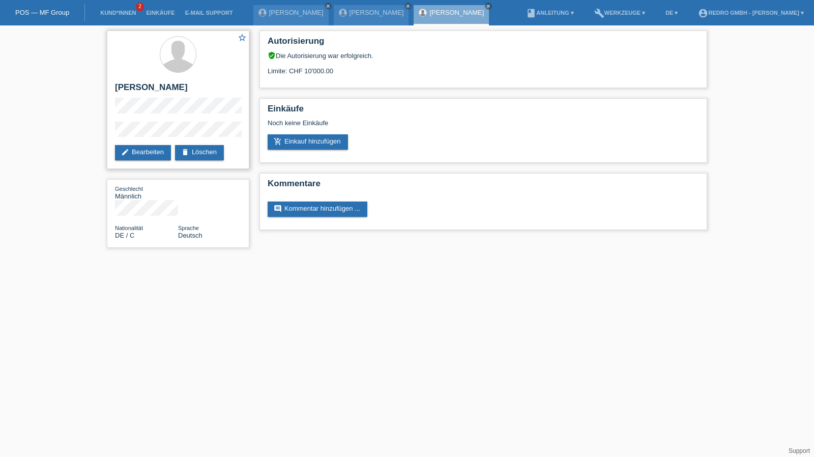
click at [115, 84] on h2 "[PERSON_NAME]" at bounding box center [178, 89] width 126 height 15
copy div "[PERSON_NAME]"
click at [119, 14] on link "Kund*innen" at bounding box center [118, 13] width 46 height 6
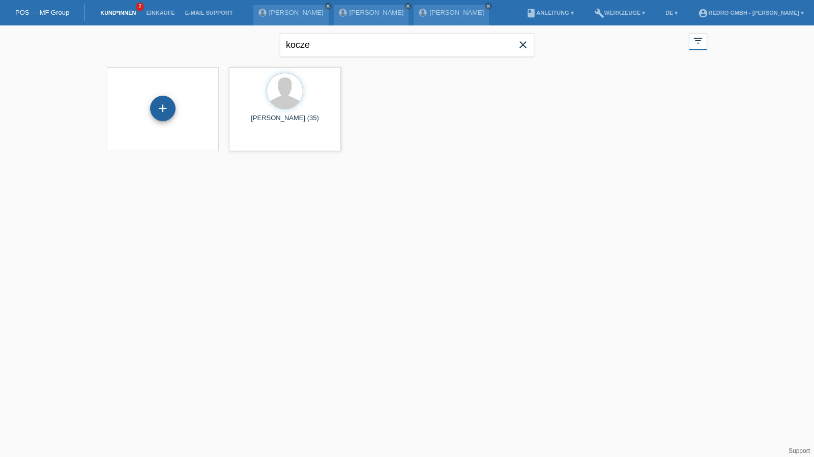
click at [167, 102] on div "+" at bounding box center [162, 108] width 25 height 25
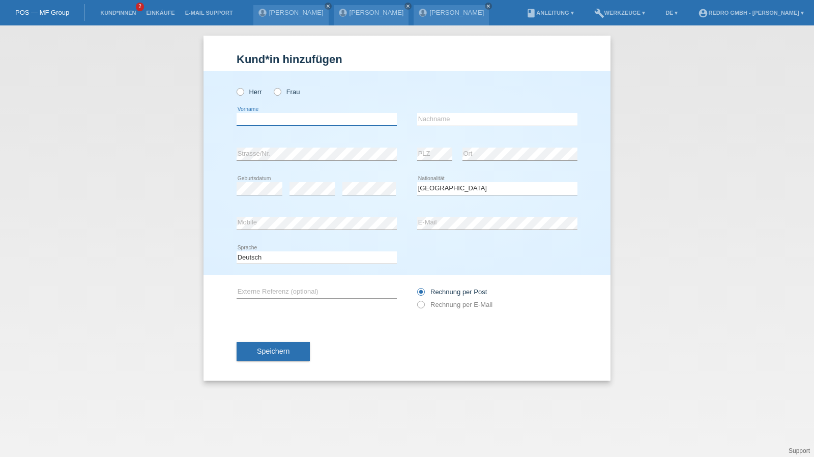
click at [289, 116] on input "text" at bounding box center [317, 119] width 160 height 13
type input "Josefine"
type input "[PERSON_NAME]"
click at [279, 342] on button "Speichern" at bounding box center [273, 351] width 73 height 19
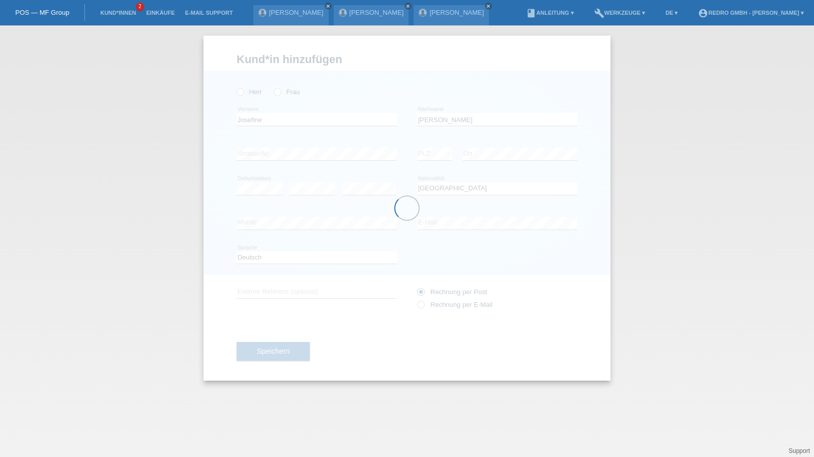
click at [274, 349] on div at bounding box center [406, 208] width 407 height 345
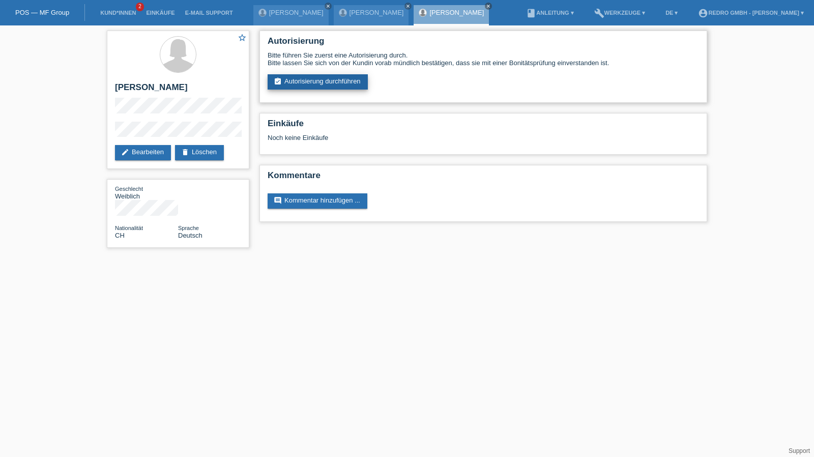
click at [284, 81] on link "assignment_turned_in Autorisierung durchführen" at bounding box center [318, 81] width 100 height 15
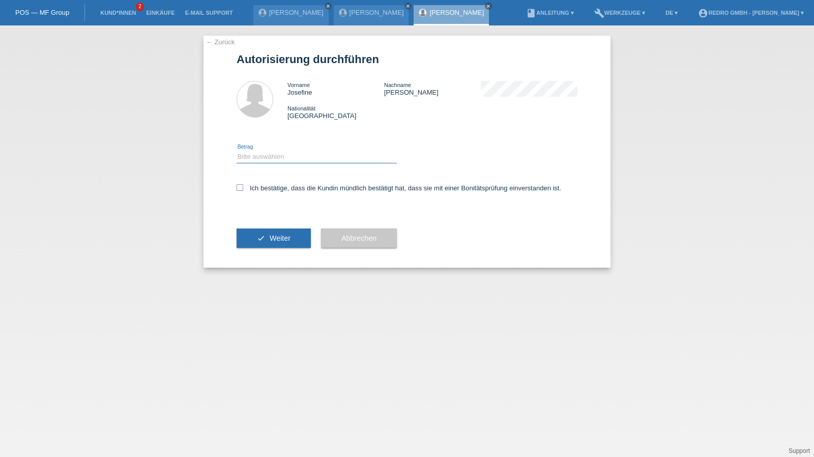
drag, startPoint x: 278, startPoint y: 156, endPoint x: 274, endPoint y: 162, distance: 7.6
click at [278, 156] on select "Bitte auswählen CHF 1.00 - CHF 499.00 CHF 500.00 - CHF 1'999.00 CHF 2'000.00 - …" at bounding box center [317, 157] width 160 height 12
select select "1"
click at [237, 151] on select "Bitte auswählen CHF 1.00 - CHF 499.00 CHF 500.00 - CHF 1'999.00 CHF 2'000.00 - …" at bounding box center [317, 157] width 160 height 12
click at [260, 187] on label "Ich bestätige, dass die Kundin mündlich bestätigt hat, dass sie mit einer Bonit…" at bounding box center [399, 188] width 325 height 8
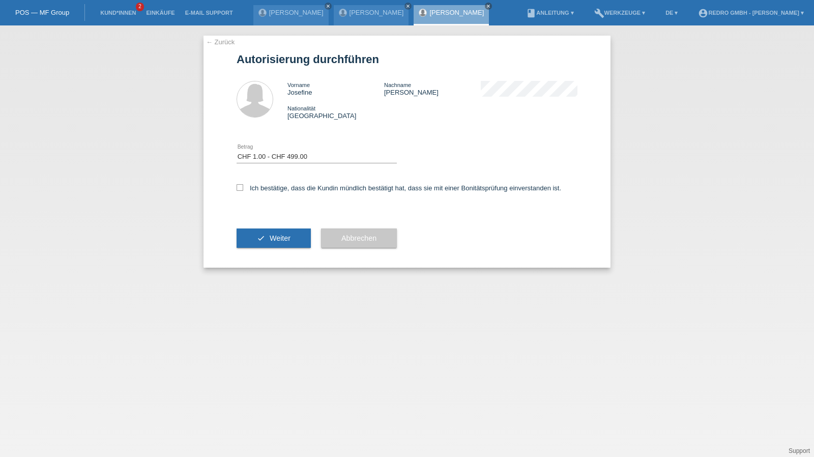
click at [243, 187] on input "Ich bestätige, dass die Kundin mündlich bestätigt hat, dass sie mit einer Bonit…" at bounding box center [240, 187] width 7 height 7
checkbox input "true"
click at [261, 230] on button "check Weiter" at bounding box center [274, 237] width 74 height 19
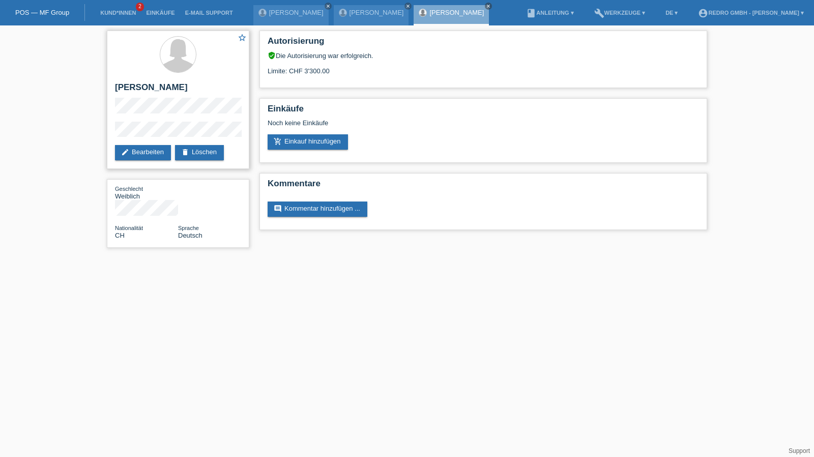
click at [145, 88] on h2 "[PERSON_NAME]" at bounding box center [178, 89] width 126 height 15
copy div "[PERSON_NAME]"
click at [99, 134] on div "star_border [PERSON_NAME] edit Bearbeiten delete Löschen Geschlecht Weiblich Na…" at bounding box center [407, 141] width 814 height 232
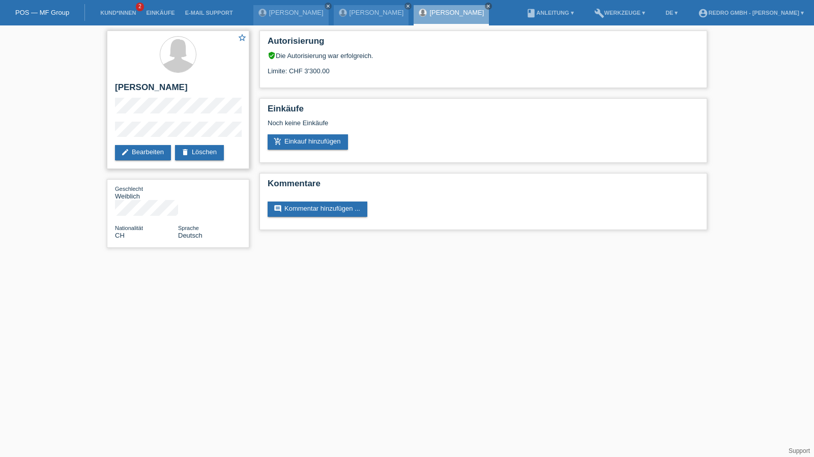
click at [150, 89] on h2 "[PERSON_NAME]" at bounding box center [178, 89] width 126 height 15
copy div "[PERSON_NAME]"
click at [117, 15] on link "Kund*innen" at bounding box center [118, 13] width 46 height 6
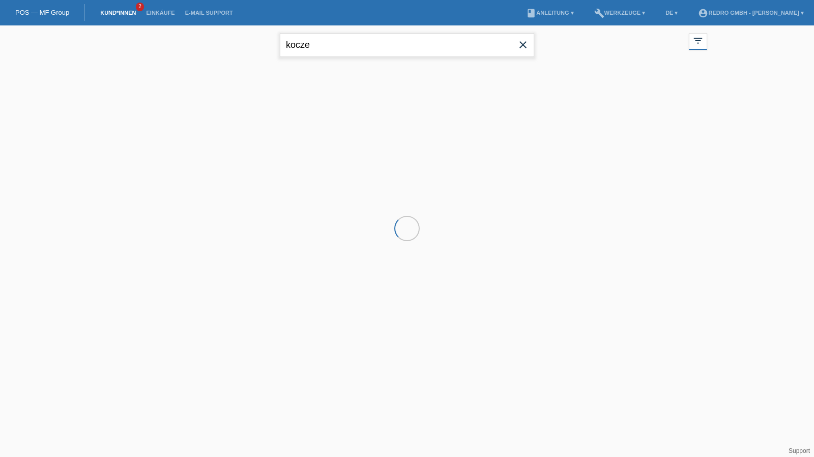
click at [313, 54] on input "kocze" at bounding box center [407, 45] width 254 height 24
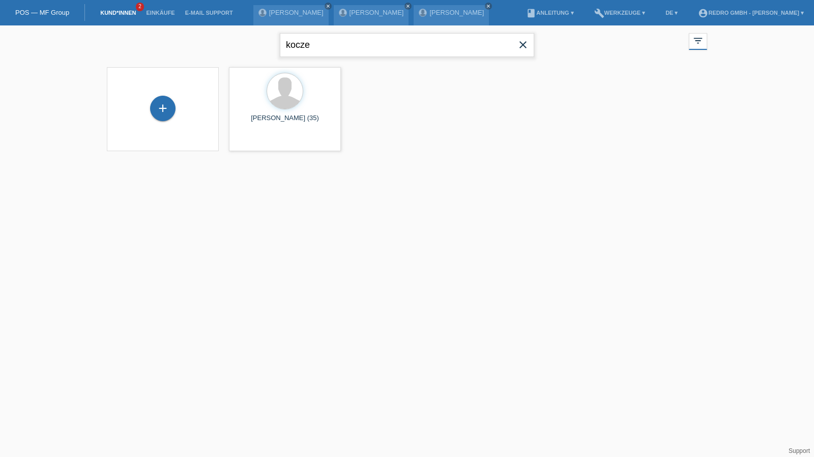
click at [313, 54] on input "kocze" at bounding box center [407, 45] width 254 height 24
type input "rebelo"
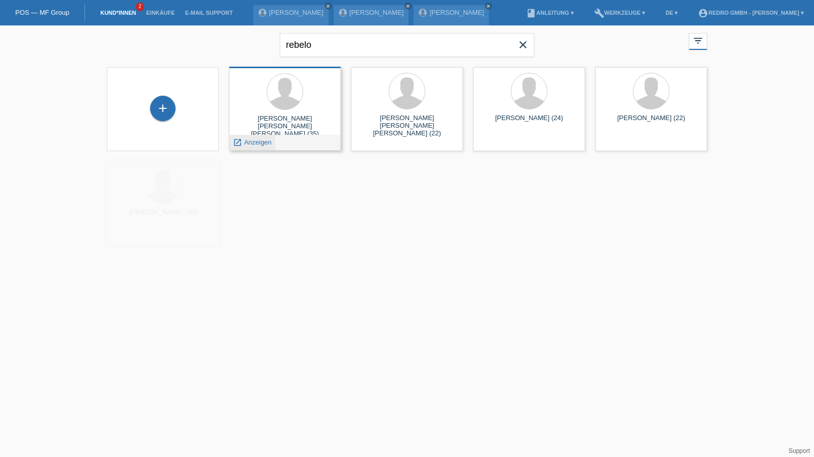
click at [252, 146] on div "launch Anzeigen" at bounding box center [252, 142] width 46 height 15
click at [254, 142] on span "Anzeigen" at bounding box center [257, 142] width 27 height 8
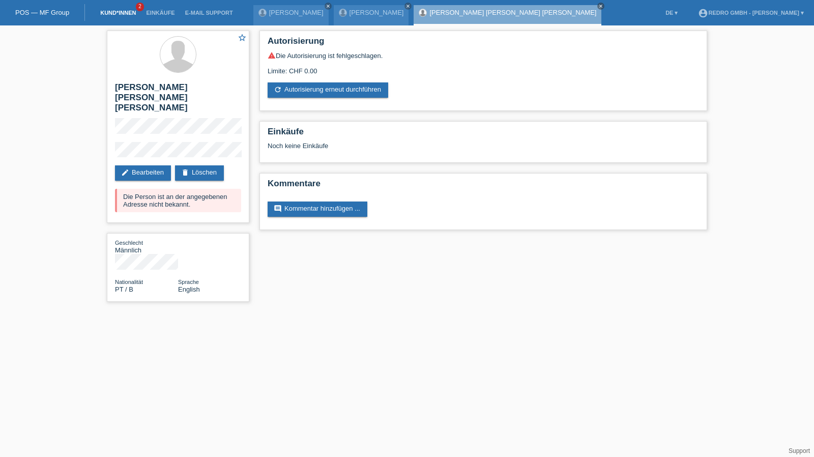
click at [125, 14] on link "Kund*innen" at bounding box center [118, 13] width 46 height 6
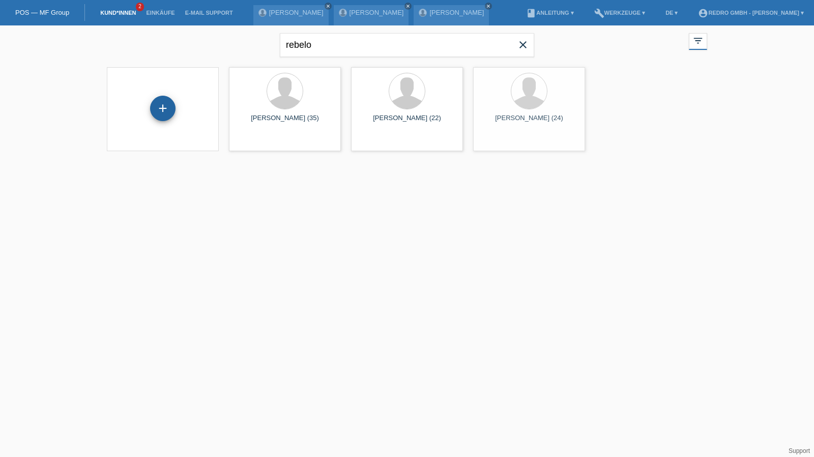
click at [172, 115] on div "+" at bounding box center [163, 108] width 24 height 17
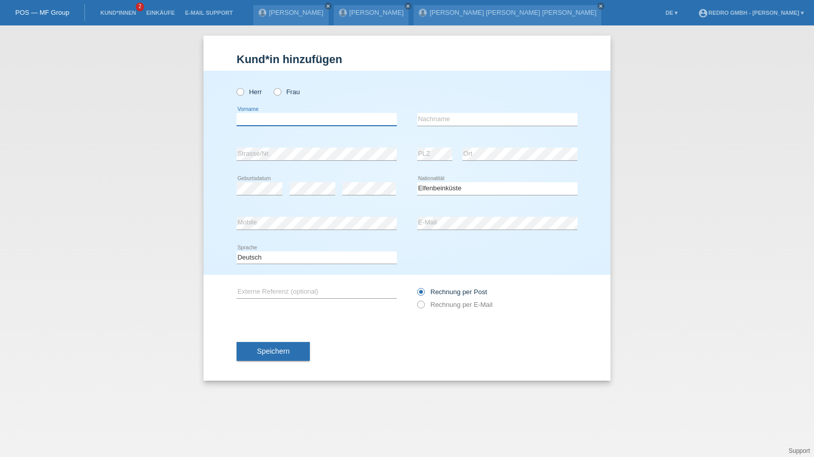
click at [333, 126] on div "error Vorname" at bounding box center [317, 119] width 160 height 13
type input "Senin Ange Martial"
type input "Kablan"
select select "CI"
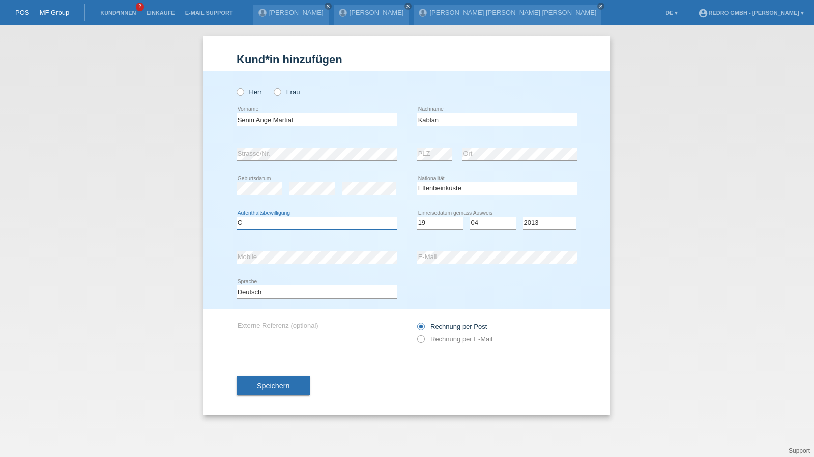
select select "C"
select select "19"
select select "04"
select select "2013"
click at [273, 391] on button "Speichern" at bounding box center [273, 385] width 73 height 19
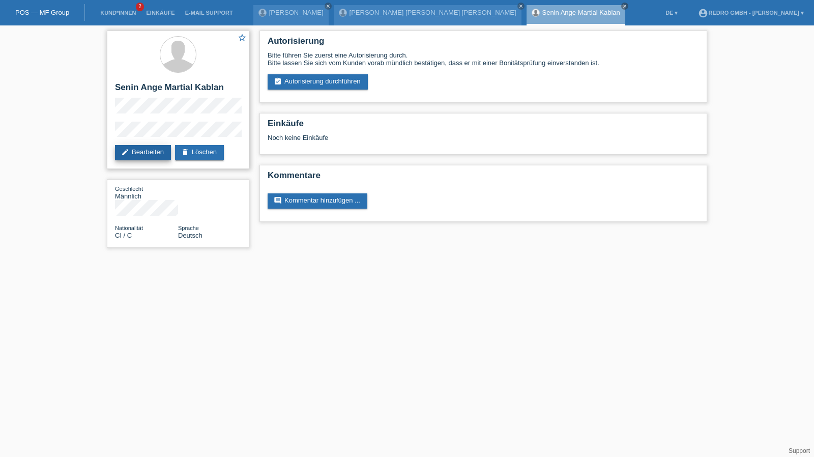
click at [156, 151] on link "edit Bearbeiten" at bounding box center [143, 152] width 56 height 15
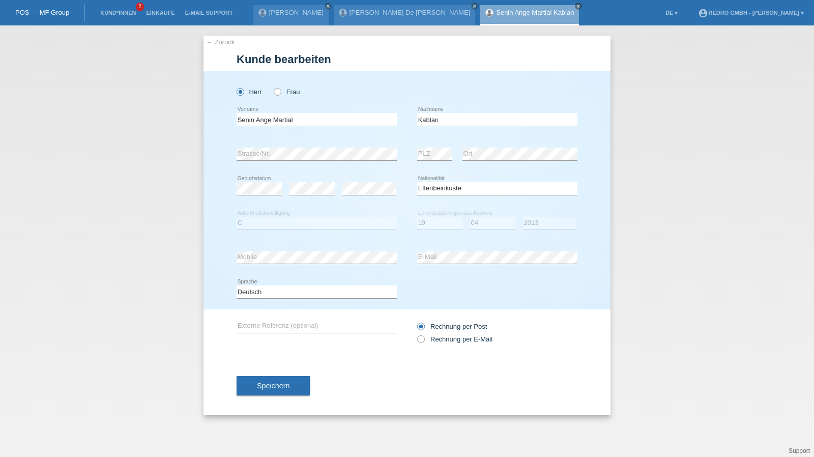
select select "CI"
select select "C"
select select "19"
select select "04"
select select "2013"
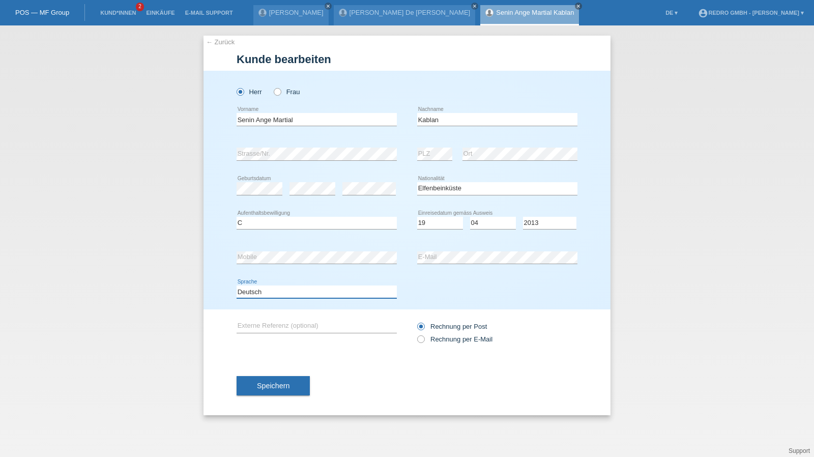
click at [266, 296] on select "Deutsch Français Italiano English" at bounding box center [317, 291] width 160 height 12
select select "fr"
click at [237, 285] on select "Deutsch Français Italiano English" at bounding box center [317, 291] width 160 height 12
click at [257, 384] on span "Speichern" at bounding box center [273, 385] width 33 height 8
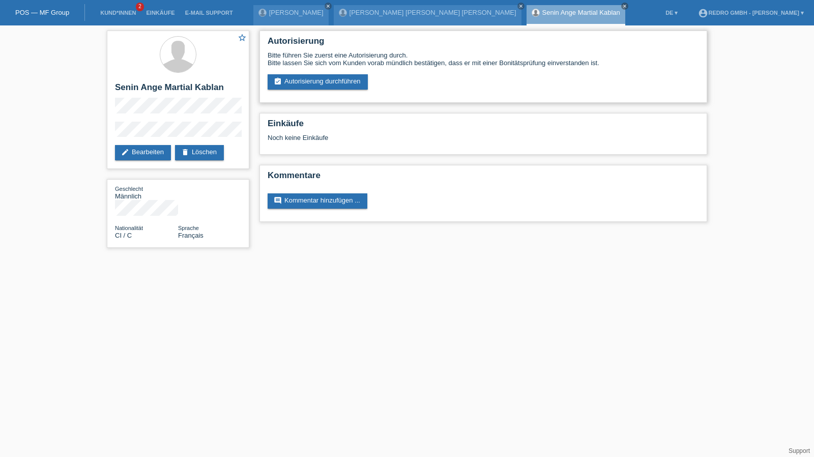
click at [322, 90] on div "Autorisierung Bitte führen Sie zuerst eine Autorisierung durch. Bitte lassen Si…" at bounding box center [483, 67] width 448 height 72
click at [322, 85] on link "assignment_turned_in Autorisierung durchführen" at bounding box center [318, 81] width 100 height 15
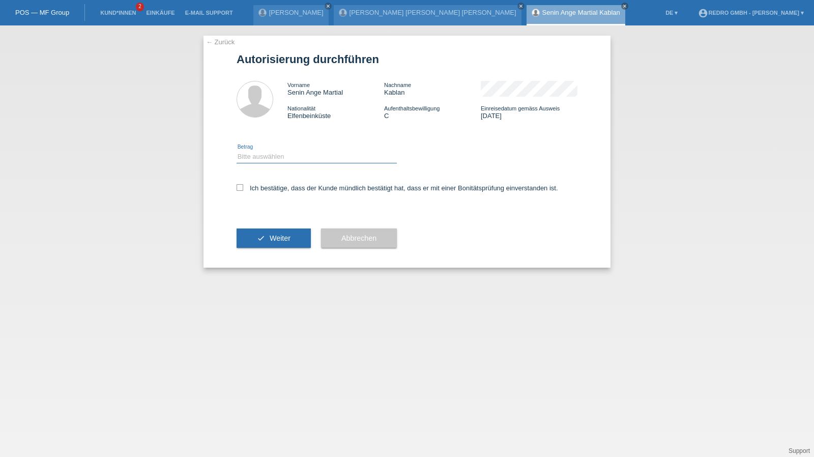
click at [266, 158] on select "Bitte auswählen CHF 1.00 - CHF 499.00 CHF 500.00 - CHF 1'999.00 CHF 2'000.00 - …" at bounding box center [317, 157] width 160 height 12
select select "1"
click at [237, 151] on select "Bitte auswählen CHF 1.00 - CHF 499.00 CHF 500.00 - CHF 1'999.00 CHF 2'000.00 - …" at bounding box center [317, 157] width 160 height 12
click at [267, 184] on div "Ich bestätige, dass der Kunde mündlich bestätigt hat, dass er mit einer Bonität…" at bounding box center [407, 191] width 341 height 35
click at [269, 195] on div "Ich bestätige, dass der Kunde mündlich bestätigt hat, dass er mit einer Bonität…" at bounding box center [407, 191] width 341 height 35
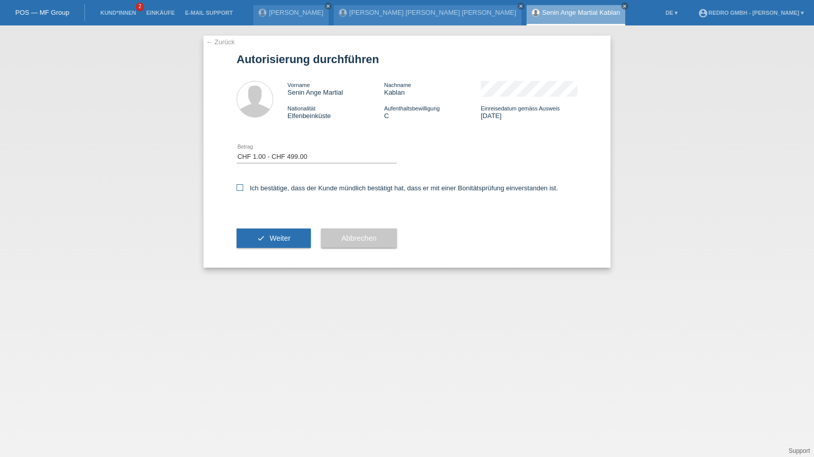
click at [292, 187] on label "Ich bestätige, dass der Kunde mündlich bestätigt hat, dass er mit einer Bonität…" at bounding box center [397, 188] width 321 height 8
click at [243, 187] on input "Ich bestätige, dass der Kunde mündlich bestätigt hat, dass er mit einer Bonität…" at bounding box center [240, 187] width 7 height 7
checkbox input "true"
click at [283, 234] on span "Weiter" at bounding box center [280, 238] width 21 height 8
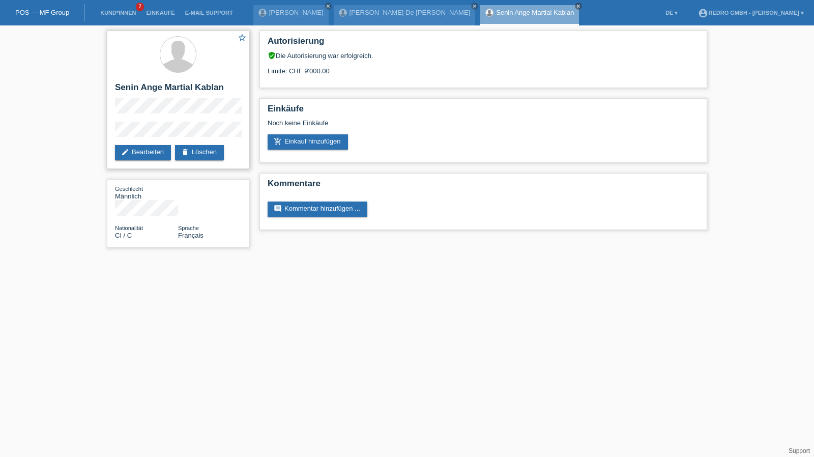
click at [142, 89] on h2 "Senin Ange Martial Kablan" at bounding box center [178, 89] width 126 height 15
copy div "Senin Ange Martial Kablan"
click at [105, 135] on div "star_border Senin Ange Martial Kablan edit Bearbeiten delete Löschen Geschlecht…" at bounding box center [178, 141] width 153 height 232
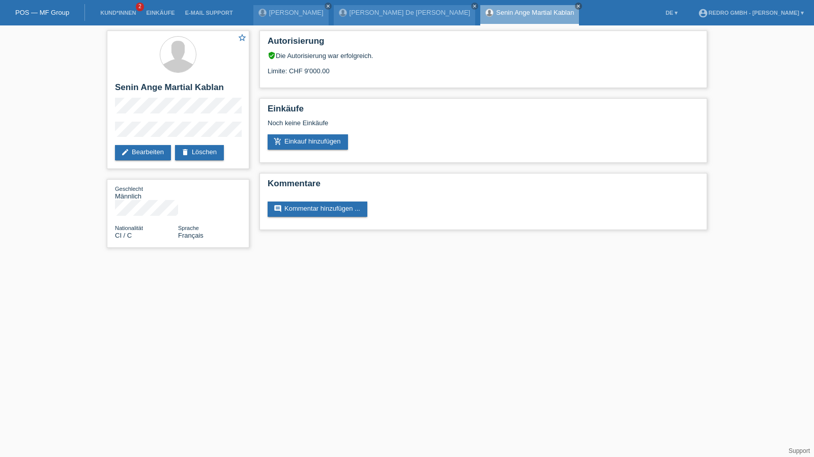
click at [73, 114] on div "star_border Senin Ange Martial Kablan edit Bearbeiten delete Löschen Geschlecht…" at bounding box center [407, 141] width 814 height 232
